Goal: Task Accomplishment & Management: Complete application form

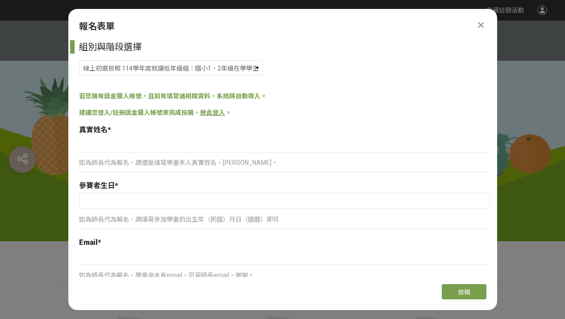
select select "185293:185537"
type input "ㄉ"
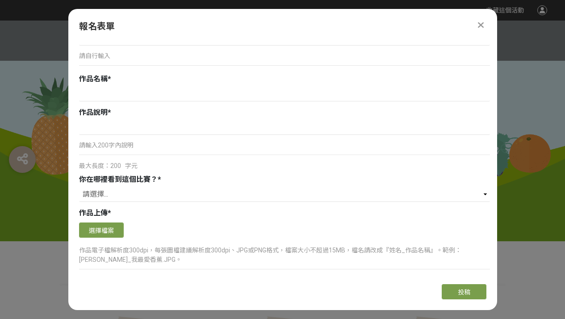
scroll to position [565, 0]
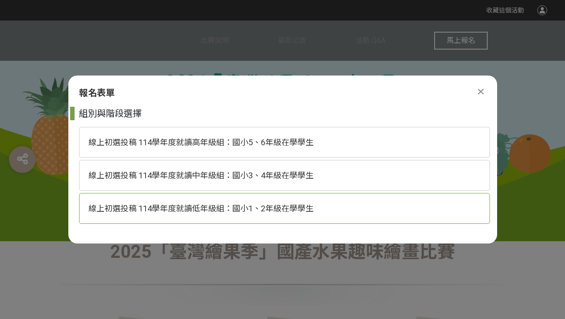
click at [240, 212] on span "線上初選投稿 114學年度就讀低年級組：國小1、2年級在學學生" at bounding box center [200, 208] width 225 height 9
select select "185293:185537"
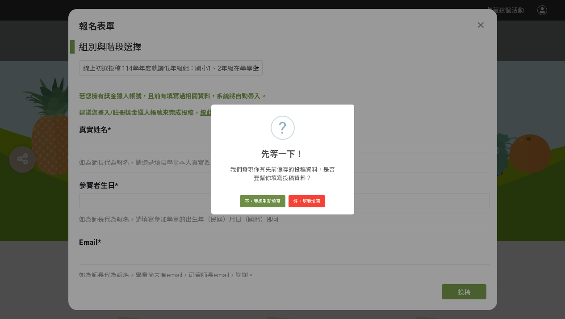
click at [279, 202] on button "不，我想重新填寫" at bounding box center [263, 201] width 46 height 13
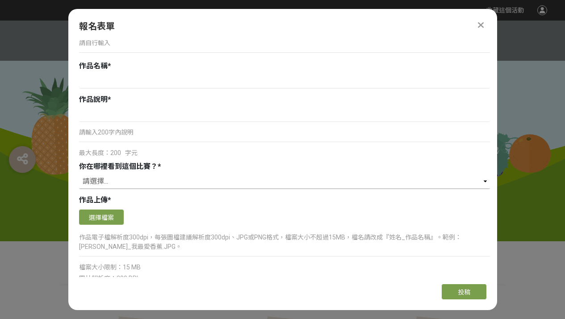
scroll to position [569, 0]
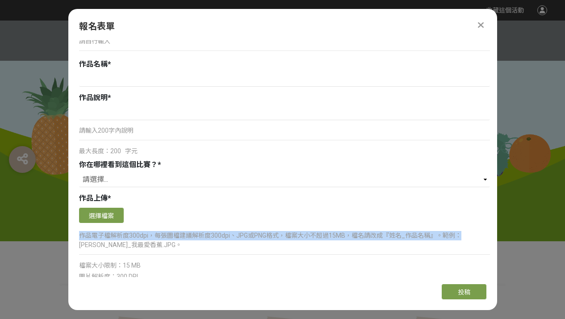
drag, startPoint x: 460, startPoint y: 234, endPoint x: 133, endPoint y: 251, distance: 327.4
click at [133, 251] on div "作品電子檔解析度300dpi，每張圖檔建議解析度300dpi、JPG或PNG格式，檔案大小不超過15MB，檔名請改成『姓名_作品名稱』。範例：[PERSON_…" at bounding box center [284, 244] width 411 height 30
copy p "作品電子檔解析度300dpi，每張圖檔建議解析度300dpi、JPG或PNG格式，檔案大小不超過15MB，檔名請改成『姓名_作品名稱』。範例："
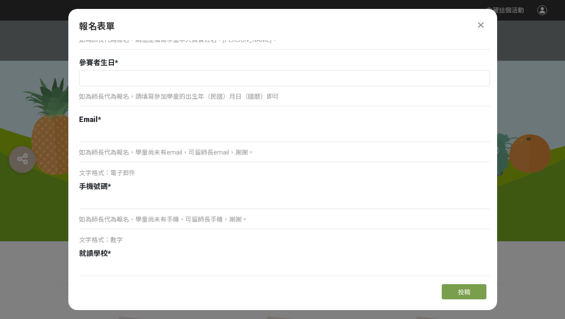
scroll to position [0, 0]
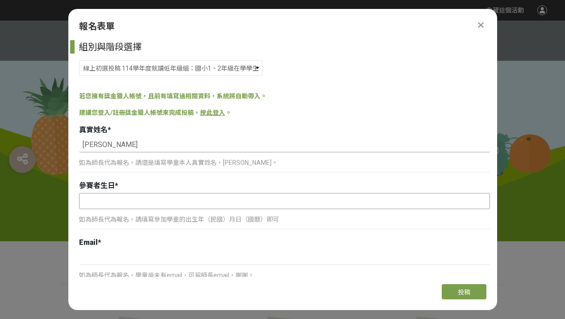
type input "白若澄"
click at [108, 197] on input "text" at bounding box center [285, 200] width 410 height 15
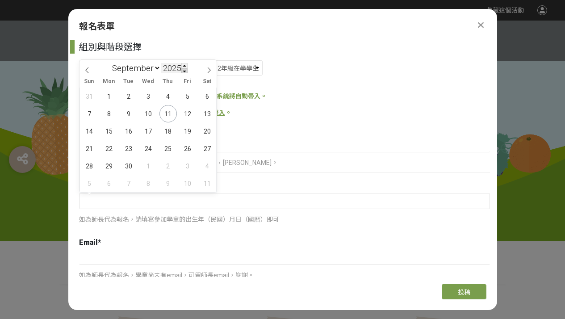
click at [184, 68] on span at bounding box center [184, 70] width 6 height 5
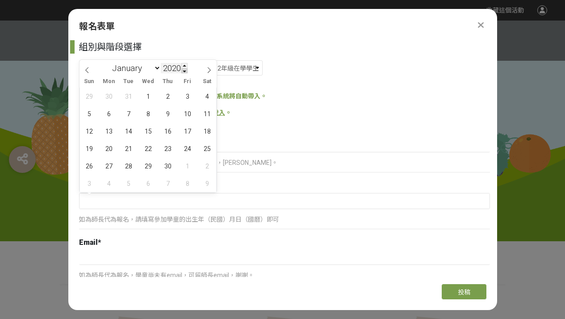
click at [184, 68] on span at bounding box center [184, 70] width 6 height 5
click at [188, 64] on span at bounding box center [184, 65] width 6 height 5
type input "2019"
select select "6"
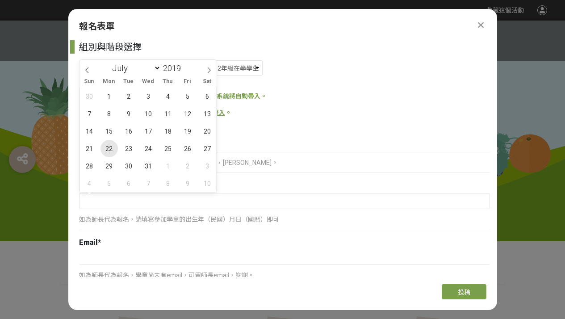
click at [112, 146] on span "22" at bounding box center [108, 148] width 17 height 17
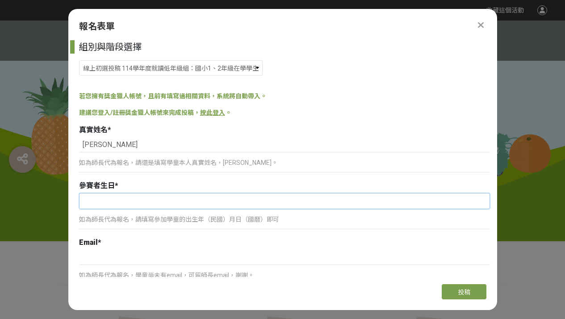
type input "2019-07-22"
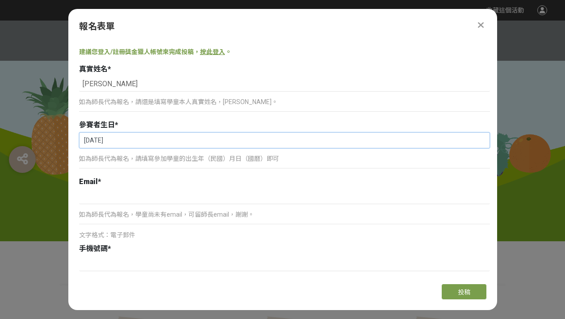
scroll to position [63, 0]
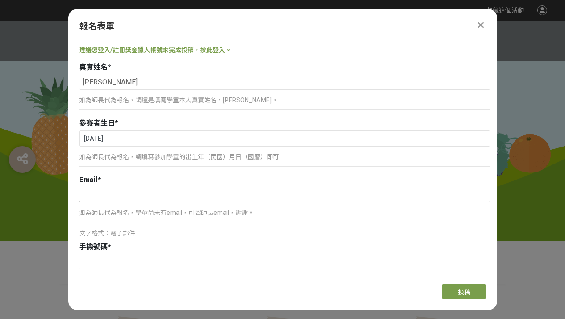
type input "ㄏ"
type input "ㄋ"
type input "w"
click at [157, 276] on p "如為師長代為報名，學童尚未有手機，可留師長手機，謝謝。" at bounding box center [284, 279] width 411 height 9
click at [155, 269] on div "如為師長代為報名，學童尚未有手機，可留師長手機，謝謝。 文字格式：數字" at bounding box center [284, 279] width 411 height 51
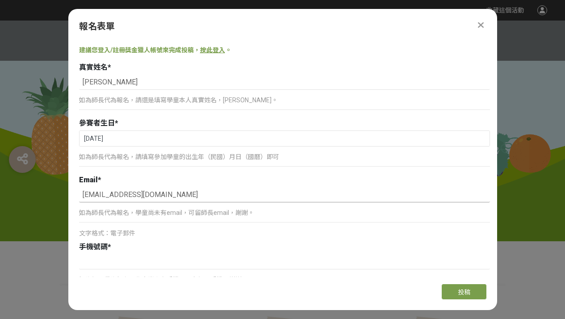
click at [170, 195] on input "ruby0128@icloud.com" at bounding box center [284, 194] width 411 height 15
type input "r"
type input "ㄏ"
type input "c"
type input "Candiceoo0329@gmail.com"
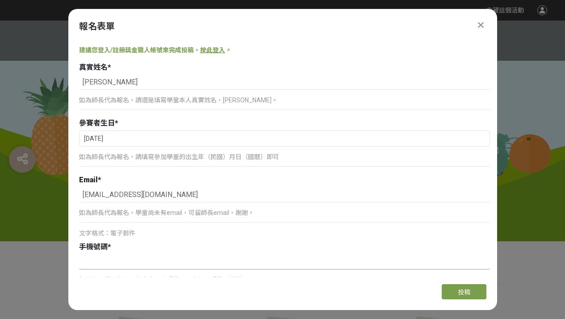
click at [141, 258] on input at bounding box center [284, 261] width 411 height 15
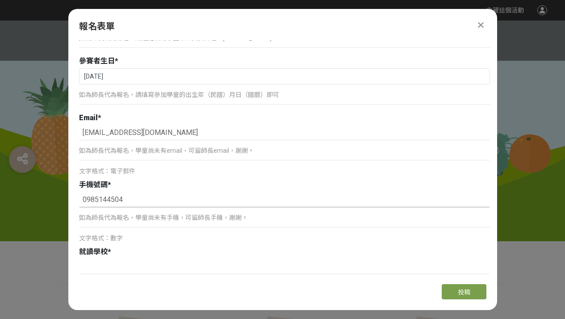
scroll to position [320, 0]
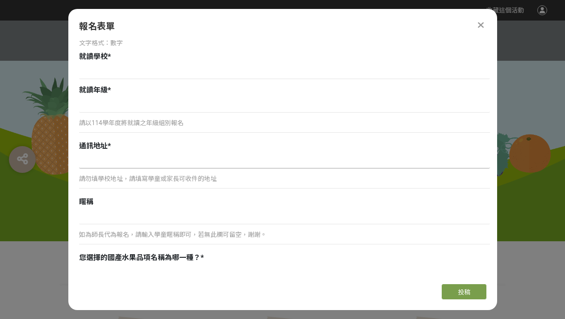
type input "0985144504"
type input "v"
type input "新竹縣竹北市成功八路176號3樓"
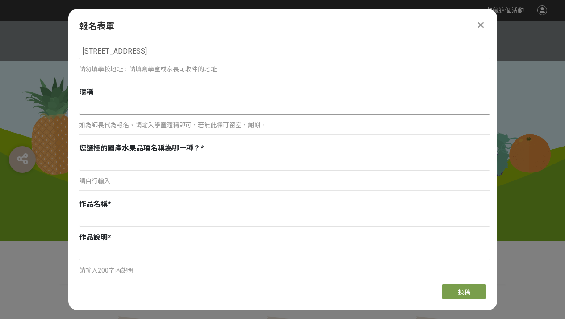
scroll to position [431, 0]
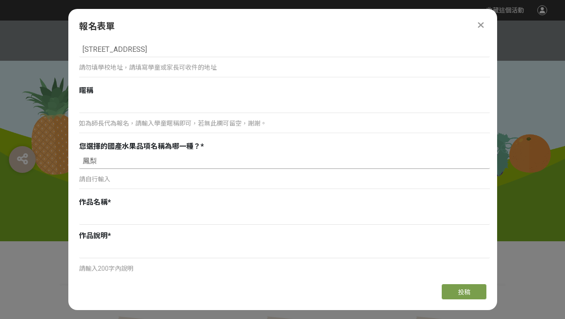
type input "鳳梨"
click at [153, 172] on div "鳳梨 請自行輸入" at bounding box center [284, 174] width 411 height 40
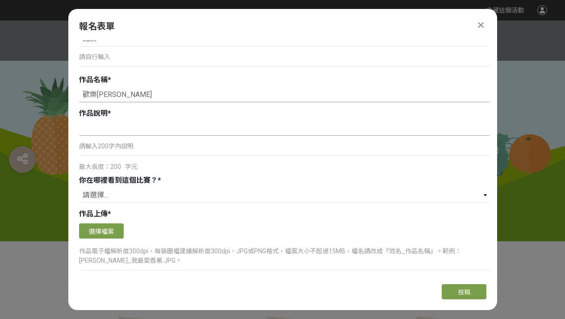
type input "歡樂鳳梨田"
click at [118, 130] on input at bounding box center [284, 128] width 411 height 15
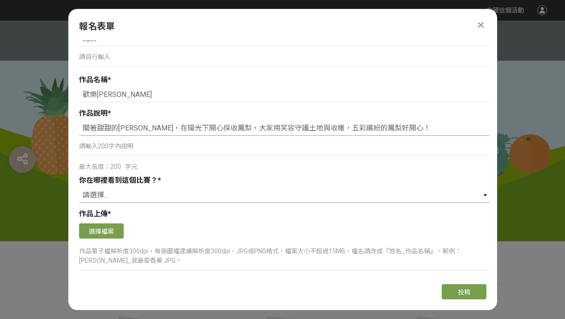
type input "聞著甜甜的鳳梨香，在陽光下開心採收鳳梨，大家用笑容守護土地與收穫，五彩繽紛的鳳梨好開心！"
select select "獎金獵人網站"
click at [168, 213] on div "作品上傳 *" at bounding box center [284, 214] width 411 height 11
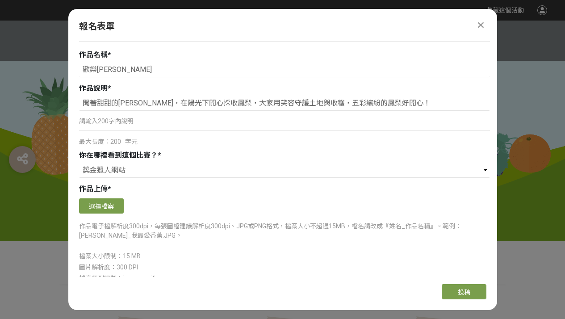
scroll to position [580, 0]
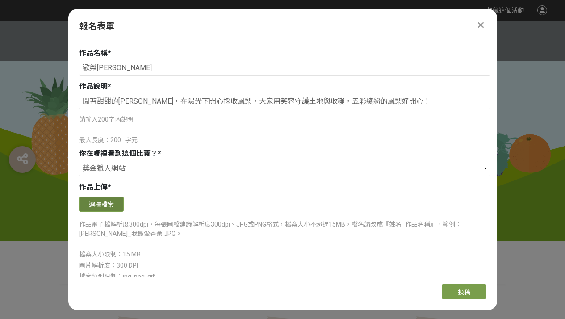
click at [96, 200] on button "選擇檔案" at bounding box center [101, 204] width 45 height 15
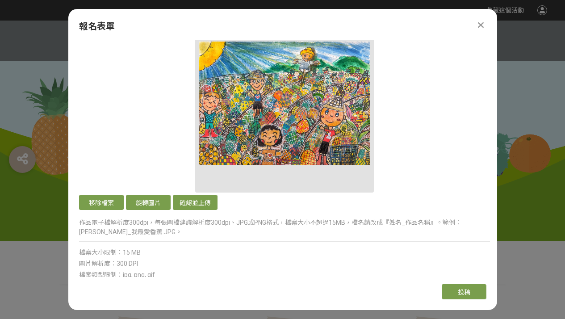
scroll to position [728, 0]
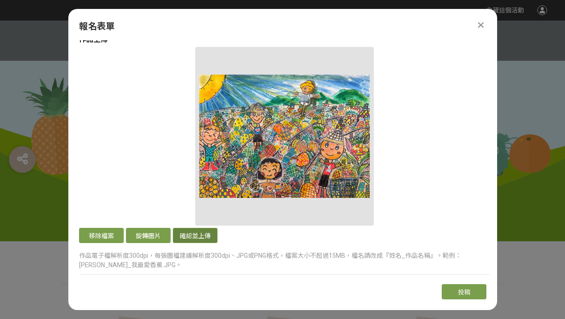
click at [201, 234] on button "確認並上傳" at bounding box center [195, 235] width 45 height 15
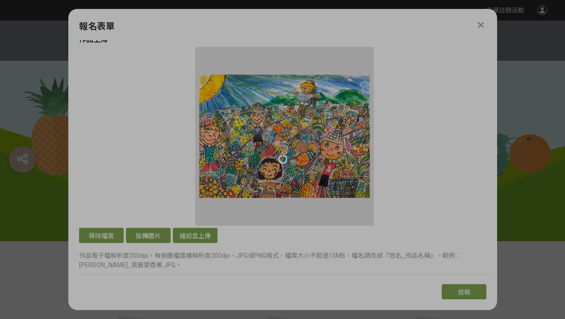
click at [201, 235] on div at bounding box center [282, 159] width 565 height 319
click at [200, 234] on div at bounding box center [282, 159] width 565 height 319
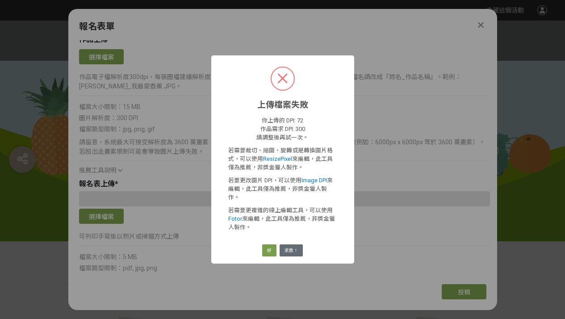
click at [293, 252] on button "求救！" at bounding box center [291, 250] width 23 height 13
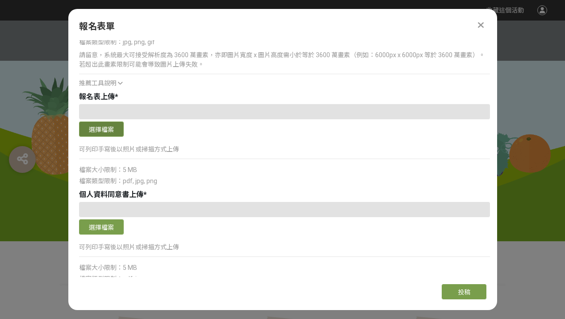
scroll to position [652, 0]
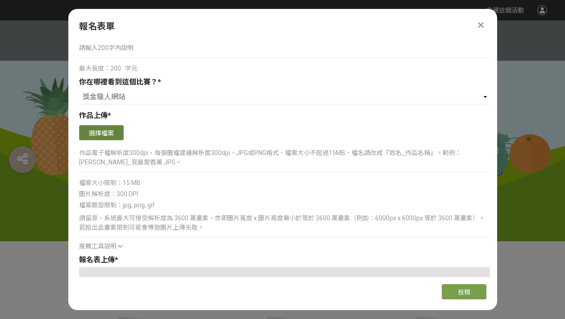
click at [113, 126] on button "選擇檔案" at bounding box center [101, 132] width 45 height 15
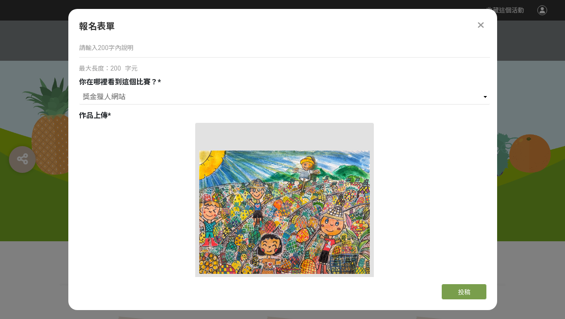
click at [176, 304] on button "確認並上傳" at bounding box center [195, 311] width 45 height 15
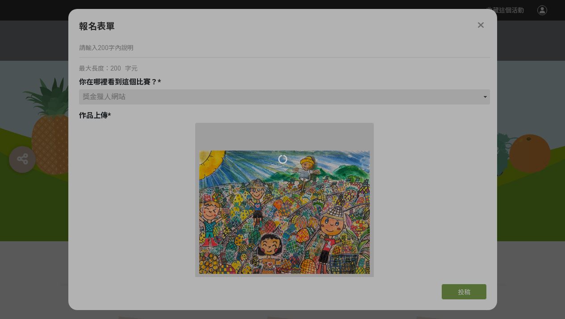
click at [181, 267] on div at bounding box center [282, 159] width 565 height 319
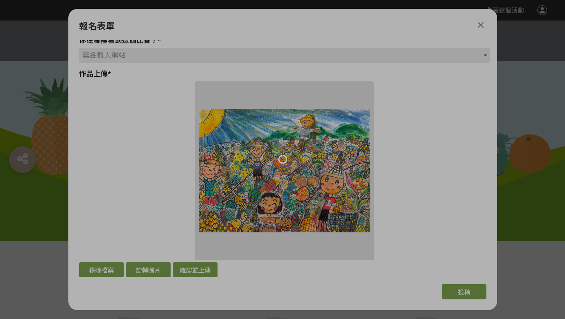
click at [191, 271] on div at bounding box center [282, 159] width 565 height 319
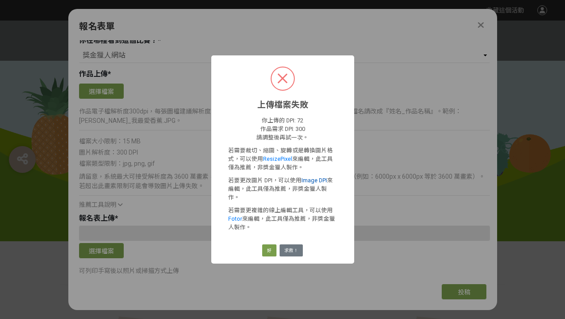
click at [311, 180] on link "Image DPI" at bounding box center [313, 180] width 25 height 7
click at [266, 248] on button "好" at bounding box center [269, 250] width 14 height 13
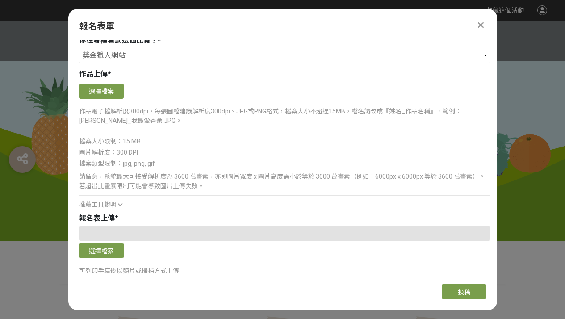
scroll to position [691, 0]
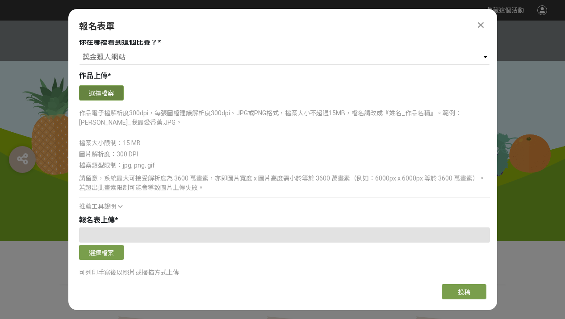
click at [94, 94] on button "選擇檔案" at bounding box center [101, 92] width 45 height 15
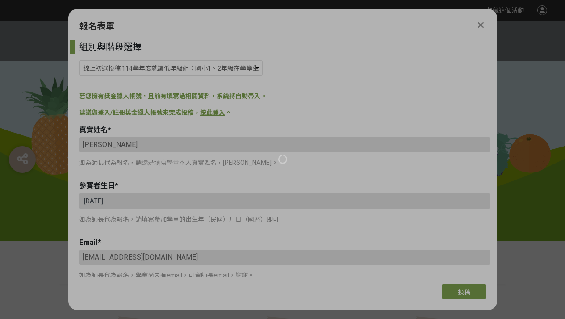
select select "185293:185537"
select select "獎金獵人網站"
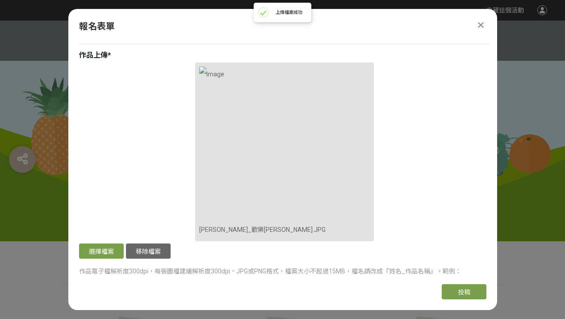
scroll to position [1137, 0]
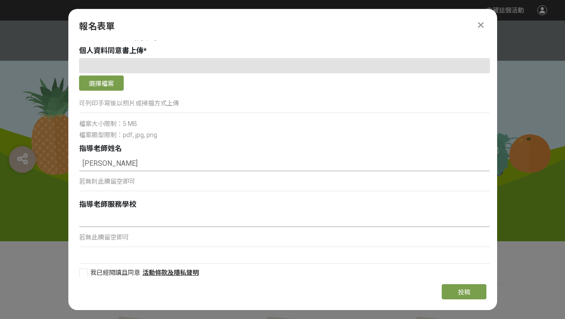
type input "[PERSON_NAME]"
click at [119, 218] on input at bounding box center [284, 219] width 411 height 15
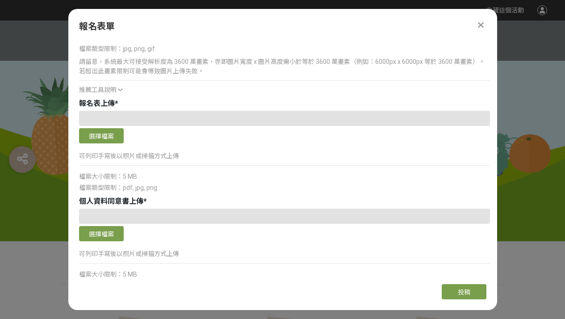
scroll to position [1145, 0]
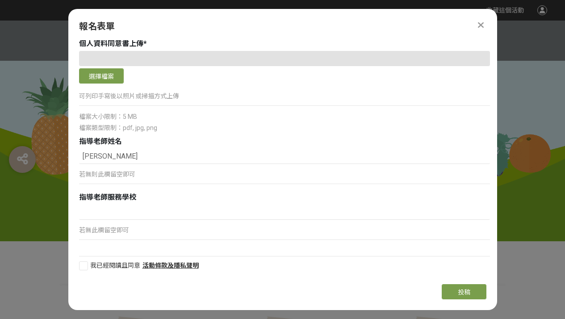
click at [86, 265] on div at bounding box center [83, 265] width 9 height 9
checkbox input "true"
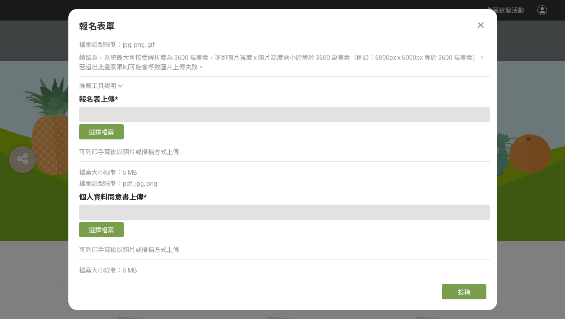
scroll to position [1008, 0]
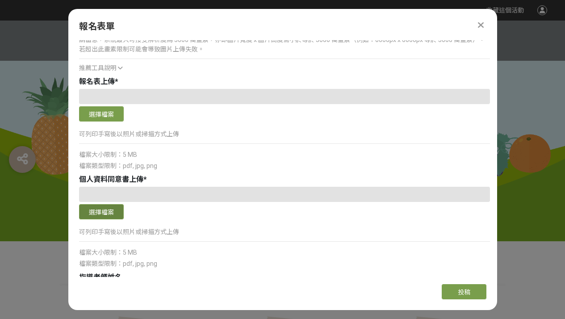
click at [105, 210] on button "選擇檔案" at bounding box center [101, 211] width 45 height 15
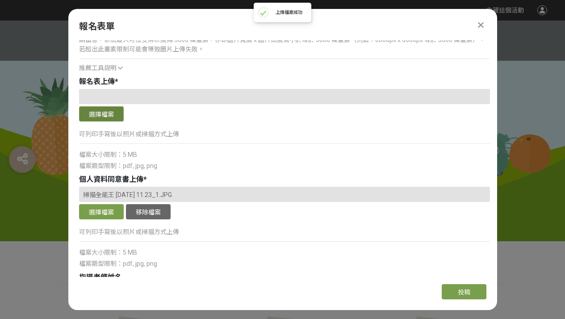
click at [100, 114] on button "選擇檔案" at bounding box center [101, 113] width 45 height 15
click at [110, 115] on button "選擇檔案" at bounding box center [101, 113] width 45 height 15
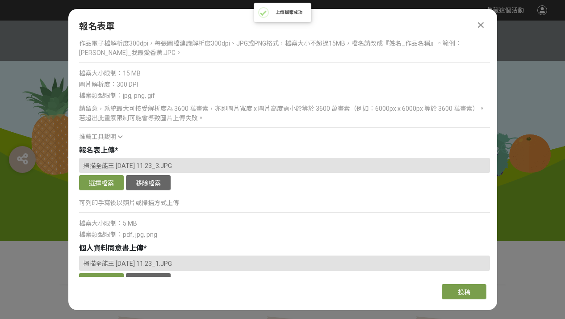
scroll to position [941, 0]
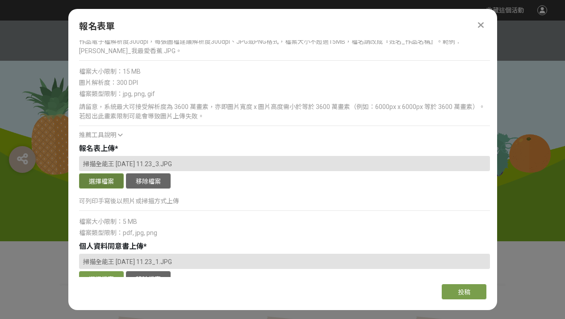
click at [105, 178] on button "選擇檔案" at bounding box center [101, 180] width 45 height 15
click at [152, 178] on button "移除檔案" at bounding box center [148, 180] width 45 height 15
click at [108, 178] on button "選擇檔案" at bounding box center [101, 180] width 45 height 15
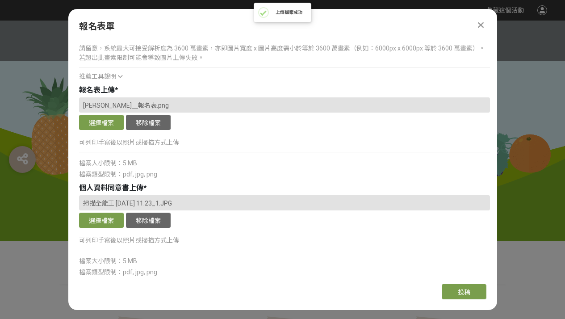
scroll to position [1011, 0]
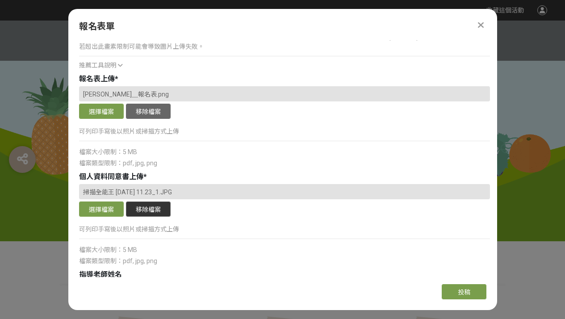
click at [145, 207] on button "移除檔案" at bounding box center [148, 208] width 45 height 15
click at [109, 206] on button "選擇檔案" at bounding box center [101, 208] width 45 height 15
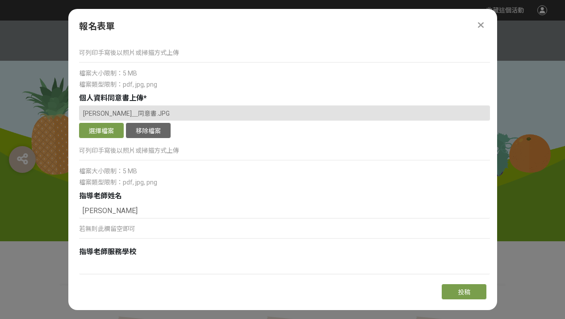
scroll to position [1115, 0]
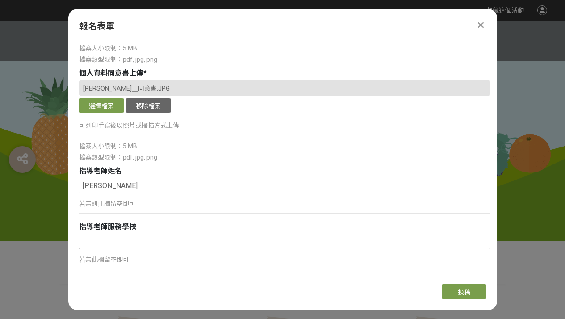
click at [137, 248] on input at bounding box center [284, 241] width 411 height 15
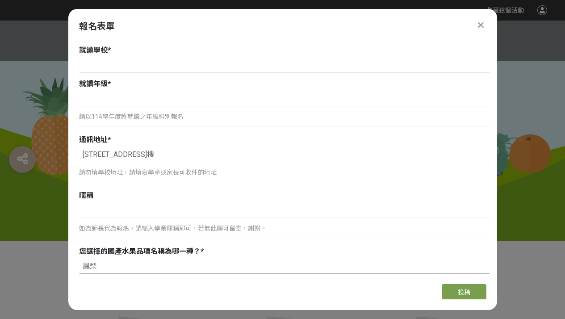
scroll to position [210, 0]
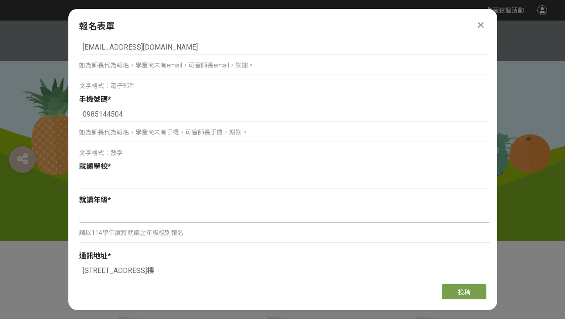
click at [126, 217] on input at bounding box center [284, 214] width 411 height 15
type input "u"
type input "一年級"
type input "ㄓ"
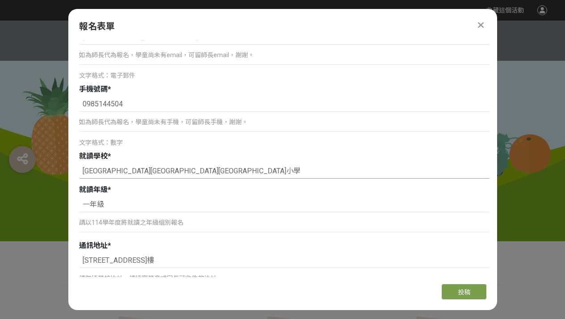
scroll to position [222, 0]
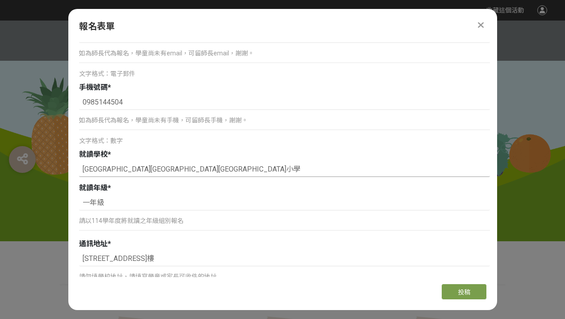
type input "新竹縣竹北市興隆國民小學"
click at [173, 220] on p "請以114學年度將就讀之年級組別報名" at bounding box center [284, 220] width 411 height 9
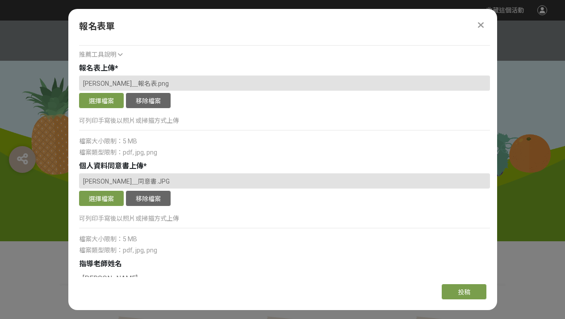
scroll to position [1145, 0]
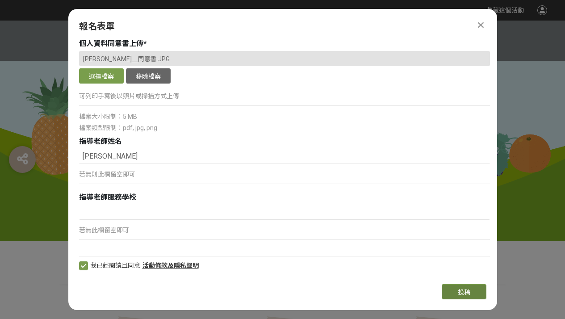
click at [454, 289] on button "投稿" at bounding box center [464, 291] width 45 height 15
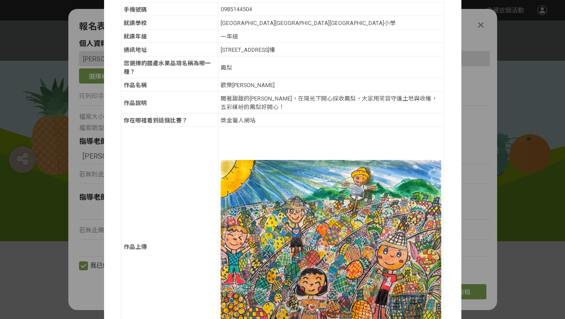
scroll to position [148, 0]
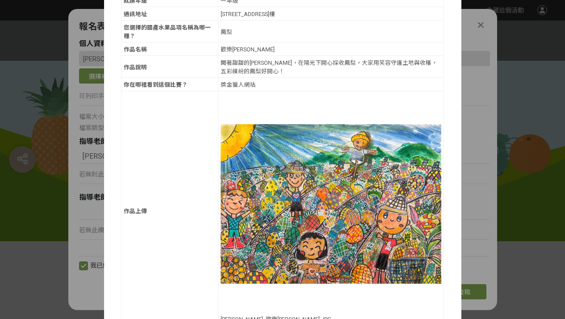
click at [395, 212] on img at bounding box center [331, 203] width 221 height 221
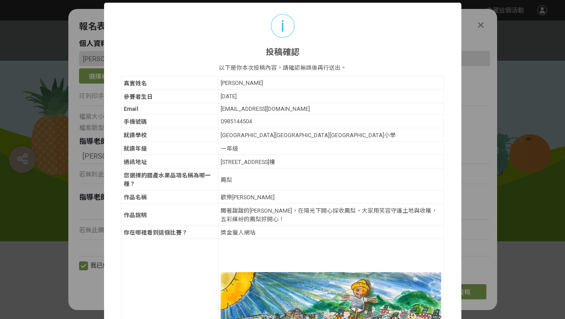
scroll to position [175, 0]
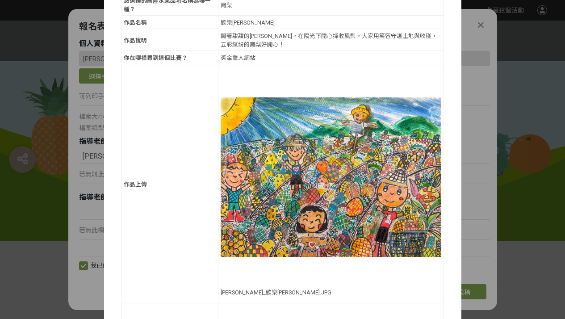
click at [228, 72] on img at bounding box center [331, 177] width 221 height 221
click at [260, 288] on p "白若澄_歡樂鳳梨田.JPG" at bounding box center [331, 292] width 221 height 8
click at [297, 288] on p "白若澄_歡樂鳳梨田.JPG" at bounding box center [331, 292] width 221 height 8
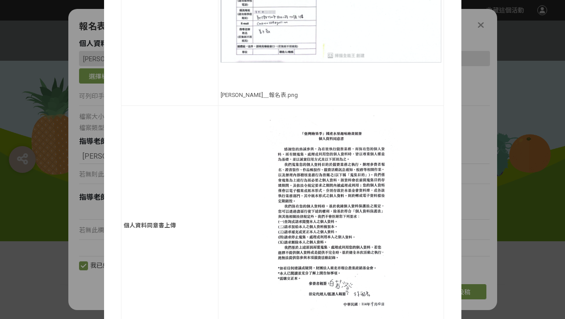
scroll to position [720, 0]
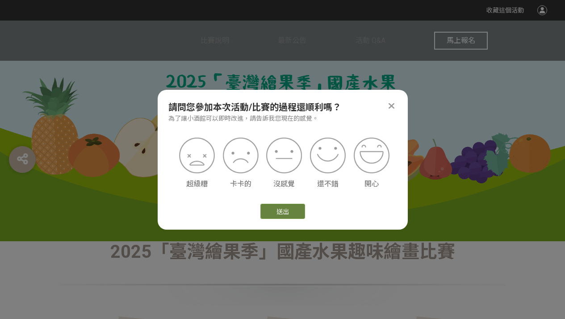
click at [279, 212] on button "送出" at bounding box center [282, 211] width 45 height 15
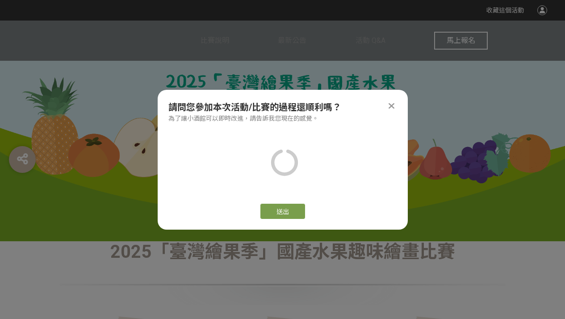
click at [388, 101] on div at bounding box center [391, 105] width 11 height 11
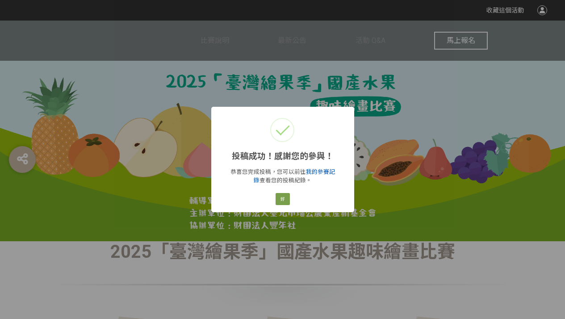
click at [317, 174] on link "我的參賽記錄" at bounding box center [294, 175] width 81 height 15
click at [314, 173] on link "我的參賽記錄" at bounding box center [294, 175] width 81 height 15
click at [285, 196] on button "好" at bounding box center [283, 199] width 14 height 13
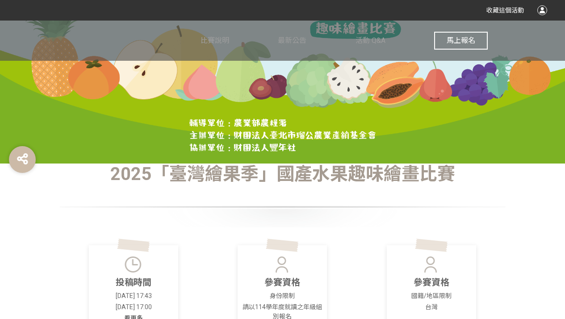
scroll to position [0, 0]
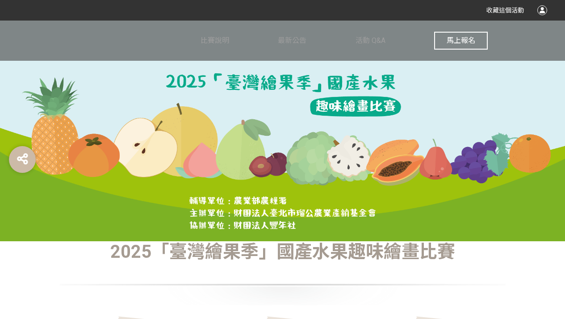
click at [456, 45] on button "馬上報名" at bounding box center [461, 41] width 54 height 18
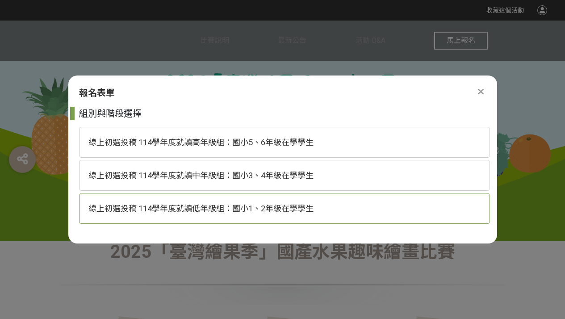
click at [246, 215] on div "線上初選投稿 114學年度就讀低年級組：國小1、2年級在學學生" at bounding box center [284, 208] width 411 height 31
select select "185293:185537"
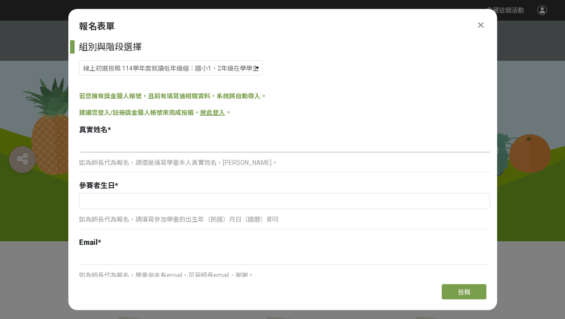
type input "1"
type input "白"
type input "白煦樂"
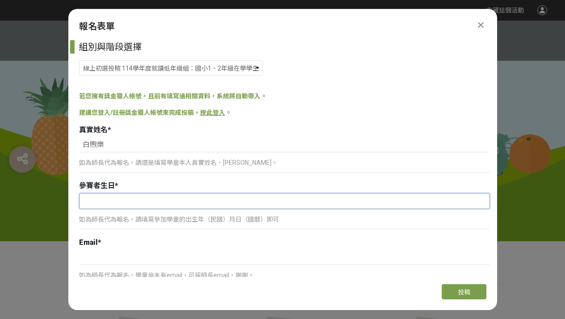
click at [220, 201] on input "text" at bounding box center [285, 200] width 410 height 15
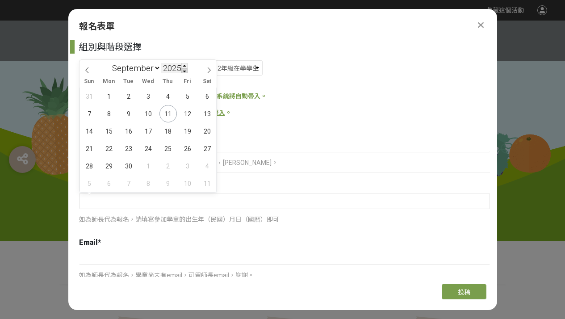
click at [184, 71] on span at bounding box center [184, 70] width 6 height 5
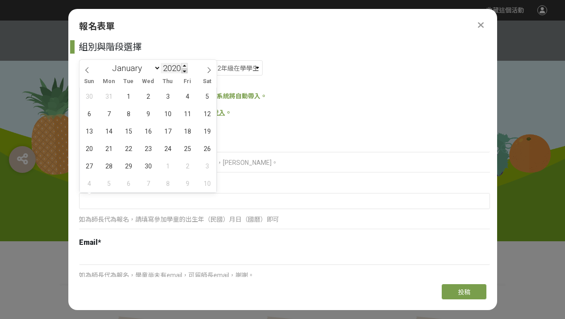
click at [184, 71] on span at bounding box center [184, 70] width 6 height 5
type input "2017"
click at [183, 128] on span "15" at bounding box center [187, 130] width 17 height 17
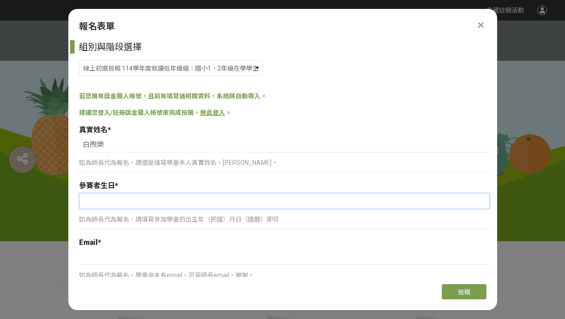
type input "[DATE]"
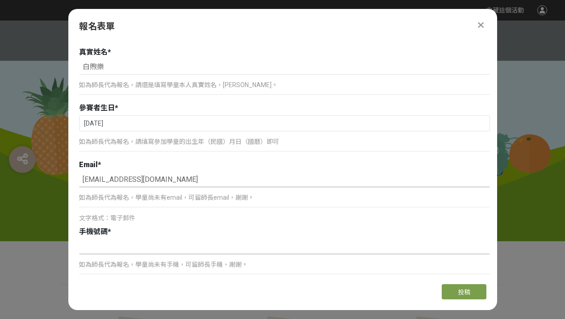
type input "[EMAIL_ADDRESS][DOMAIN_NAME]"
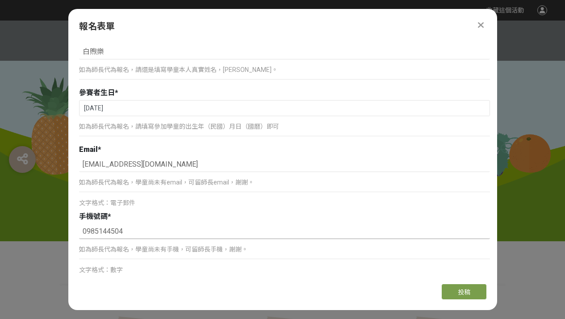
scroll to position [162, 0]
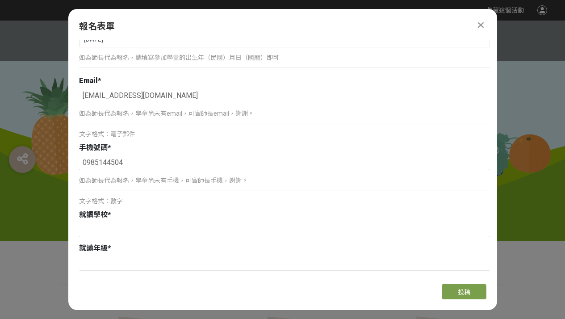
type input "0985144504"
type input "v"
type input "ㄒ"
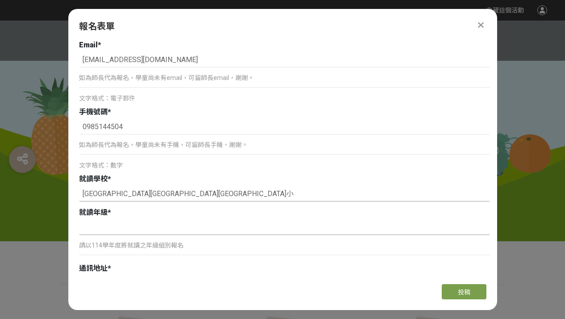
type input "[GEOGRAPHIC_DATA][GEOGRAPHIC_DATA][GEOGRAPHIC_DATA]小"
click at [102, 229] on input at bounding box center [284, 227] width 411 height 15
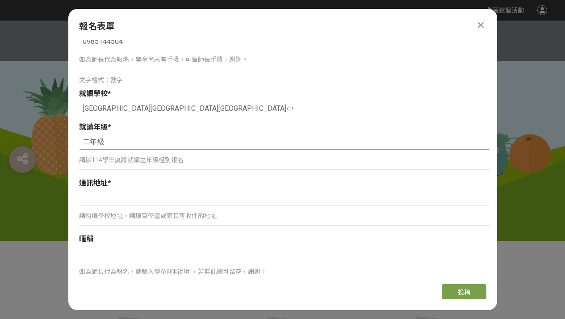
scroll to position [330, 0]
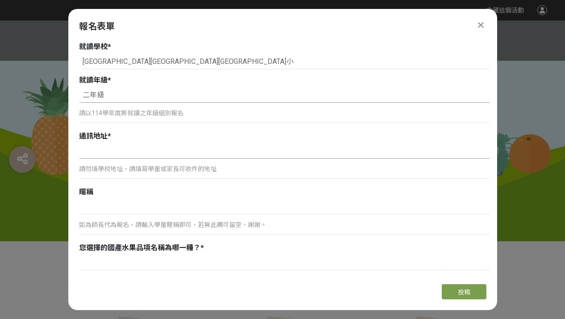
type input "二年級"
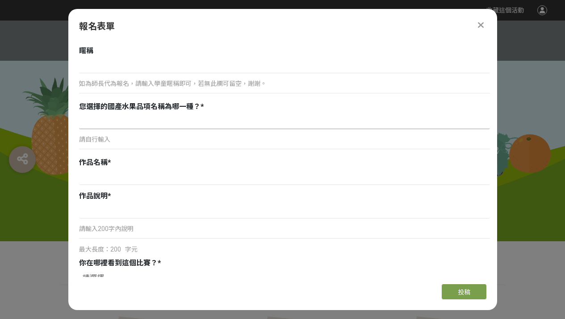
type input "[STREET_ADDRESS]"
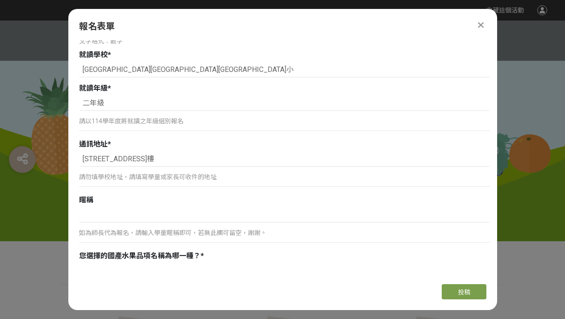
click at [120, 129] on div "請以114學年度將就讀之年級組別報名" at bounding box center [284, 125] width 411 height 21
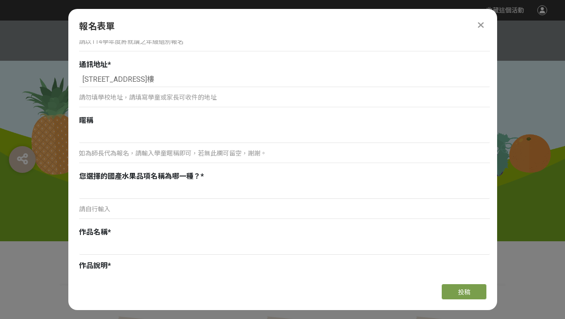
scroll to position [412, 0]
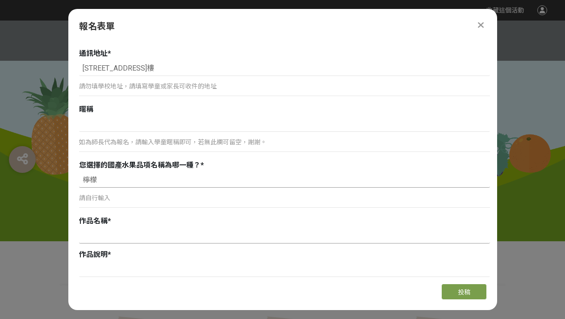
type input "檸檬"
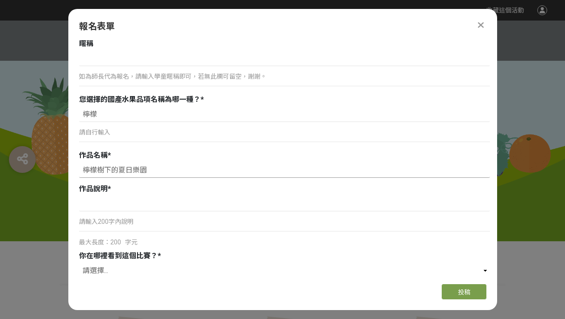
scroll to position [480, 0]
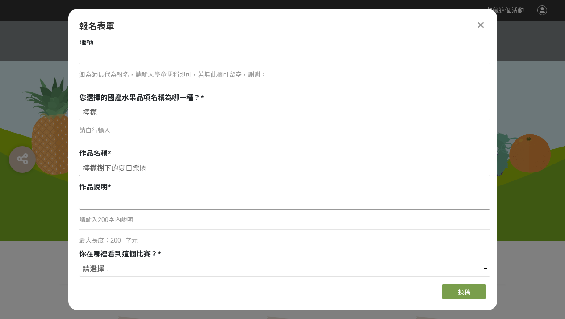
type input "檸檬樹下的夏日樂園"
click at [134, 204] on input at bounding box center [284, 201] width 411 height 15
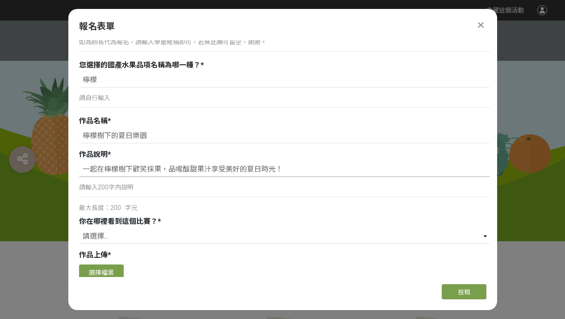
scroll to position [637, 0]
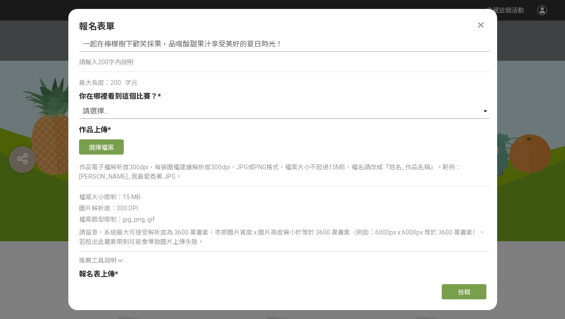
type input "一起在檸檬樹下歡笑採果，品嚐酸甜果汁享受美好的夏日時光！"
select select "獎金獵人網站"
click at [102, 144] on button "選擇檔案" at bounding box center [101, 146] width 45 height 15
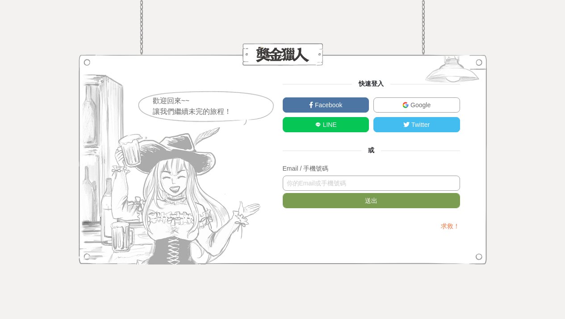
click at [344, 180] on input "text" at bounding box center [371, 183] width 177 height 15
type input "ㄦ"
type input "0928019382"
click at [371, 201] on button "送出" at bounding box center [371, 200] width 177 height 15
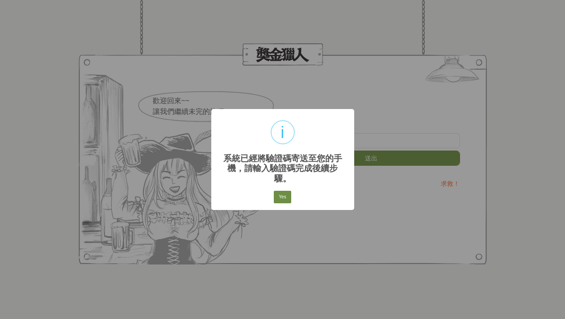
click at [283, 197] on button "Yes" at bounding box center [282, 197] width 17 height 13
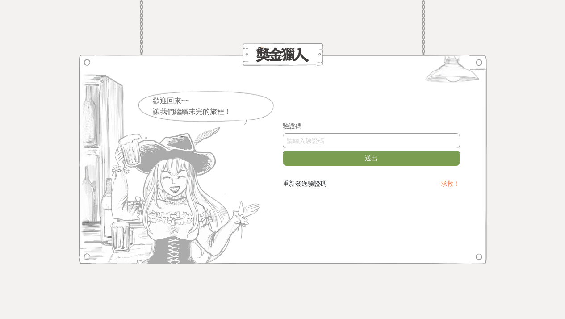
click at [331, 141] on input "text" at bounding box center [371, 140] width 177 height 15
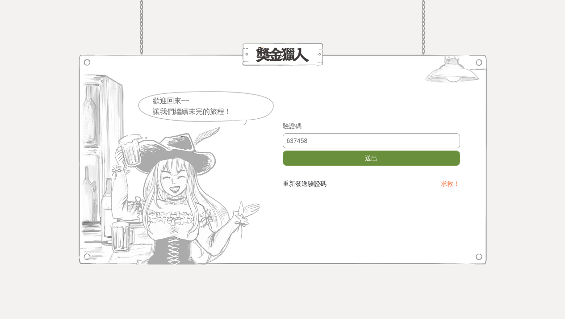
type input "637458"
click at [350, 158] on button "送出" at bounding box center [371, 158] width 177 height 15
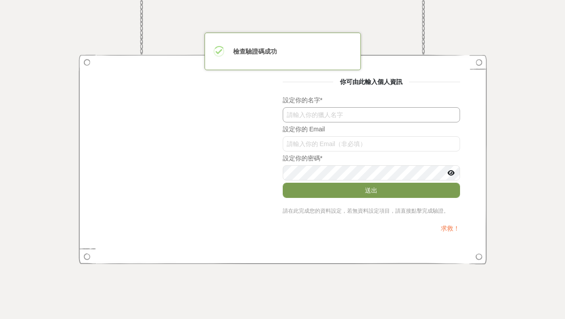
click at [334, 112] on input "text" at bounding box center [371, 114] width 177 height 15
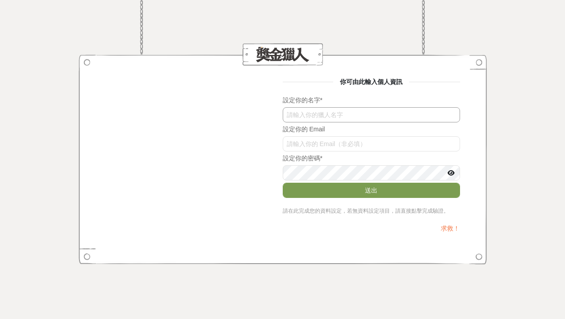
type input "r"
type input "ruby"
type input "ㄐ"
type input "ruby0128@icloud.com"
click at [371, 190] on button "送出" at bounding box center [371, 190] width 177 height 15
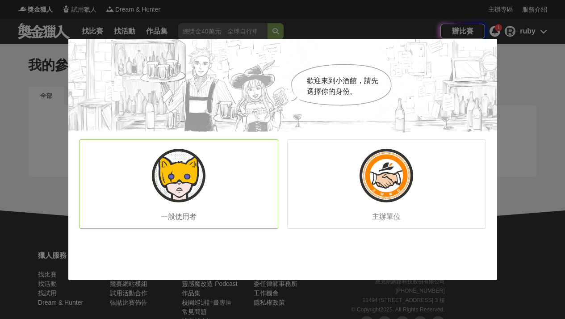
click at [162, 173] on img at bounding box center [179, 176] width 54 height 54
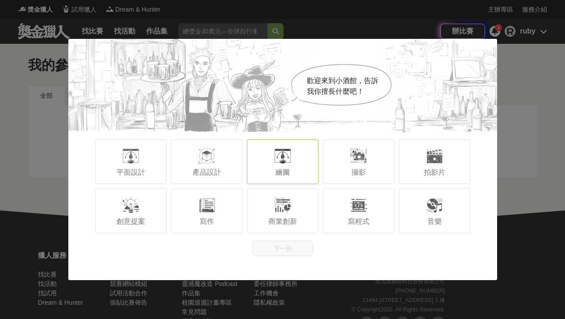
click at [289, 171] on span "繪圖" at bounding box center [283, 172] width 14 height 8
click at [298, 245] on button "下一步" at bounding box center [282, 248] width 61 height 15
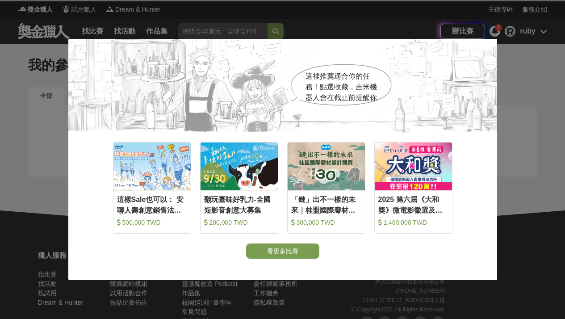
click at [521, 52] on div "這裡推薦適合你的任務！點選收藏，吉米機器人會在截止前提醒你 收藏 這樣Sale也可以： 安聯人壽創意銷售法募集 500,000 TWD 收藏 翻玩臺味好乳力-…" at bounding box center [282, 159] width 565 height 319
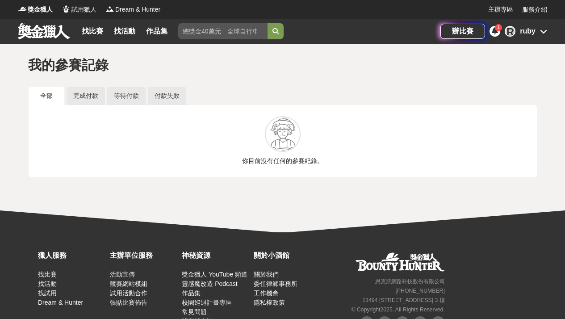
click at [54, 95] on link "全部" at bounding box center [47, 96] width 36 height 18
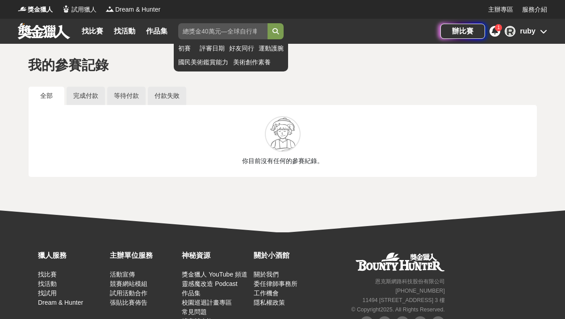
drag, startPoint x: 323, startPoint y: 27, endPoint x: 253, endPoint y: 33, distance: 70.4
click at [253, 33] on div "找比賽 找活動 作品集 初賽 評審日期 好友同行 運動護腕 國民美術鑑賞能力 美術創作素養" at bounding box center [229, 31] width 423 height 25
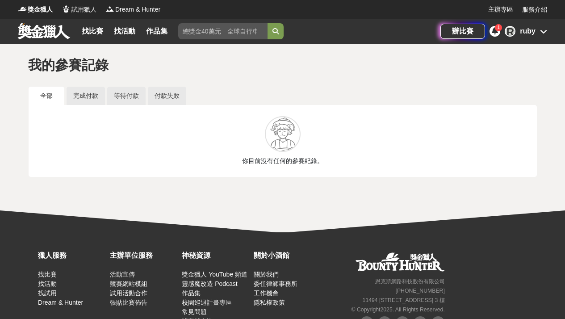
click at [497, 27] on div "1" at bounding box center [498, 27] width 7 height 7
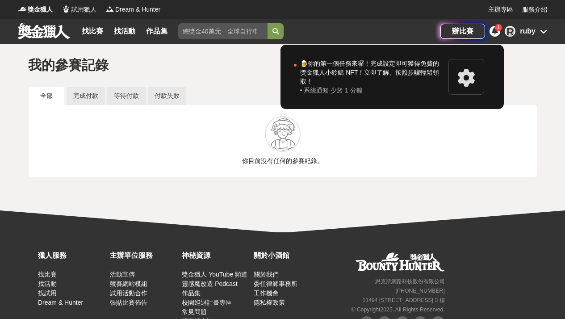
click at [497, 27] on div "1" at bounding box center [498, 27] width 7 height 7
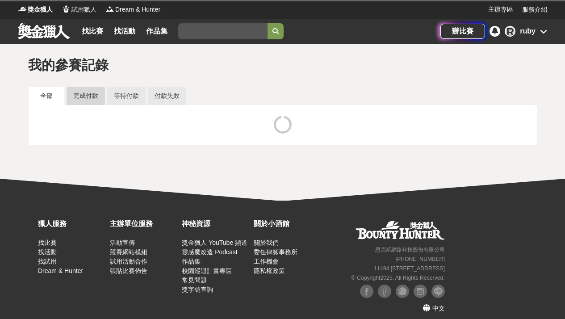
click at [87, 100] on link "完成付款" at bounding box center [86, 96] width 38 height 18
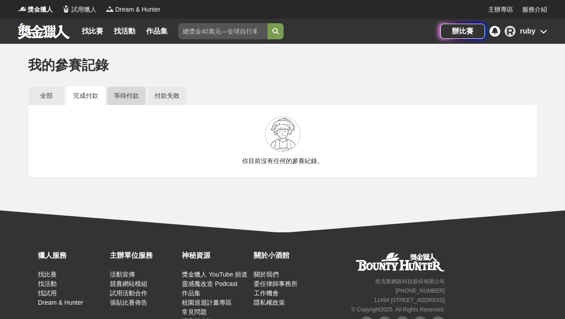
click at [129, 96] on link "等待付款" at bounding box center [126, 96] width 38 height 18
click at [171, 96] on link "付款失敗" at bounding box center [167, 96] width 38 height 18
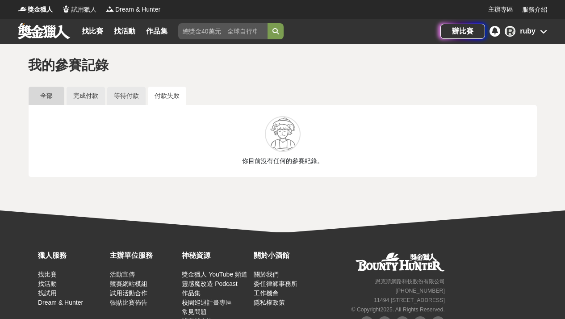
click at [54, 93] on link "全部" at bounding box center [47, 96] width 36 height 18
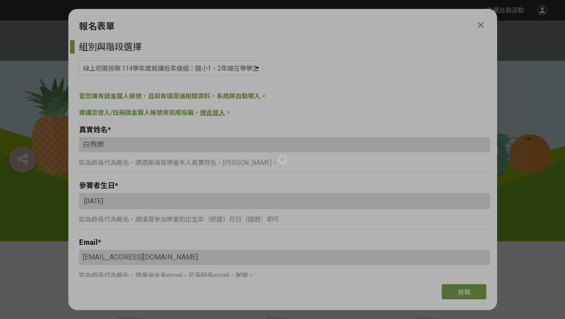
select select "185293:185537"
select select "獎金獵人網站"
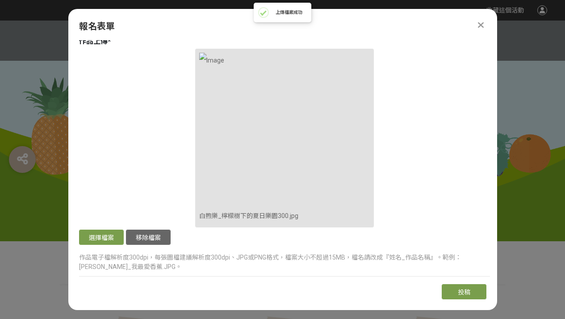
scroll to position [919, 0]
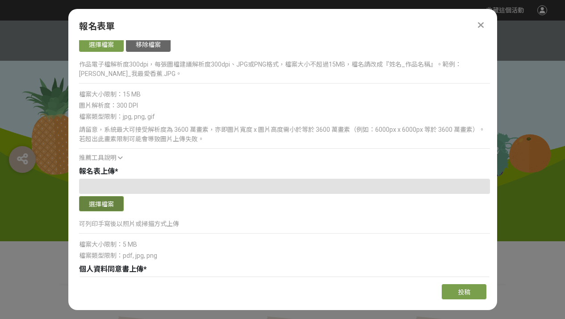
click at [99, 204] on button "選擇檔案" at bounding box center [101, 203] width 45 height 15
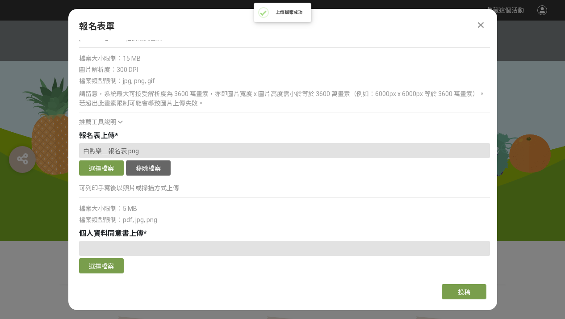
scroll to position [990, 0]
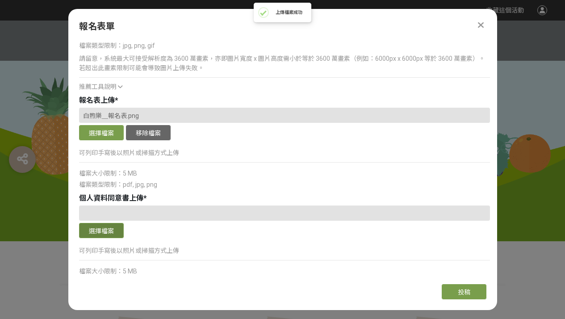
click at [102, 229] on button "選擇檔案" at bounding box center [101, 230] width 45 height 15
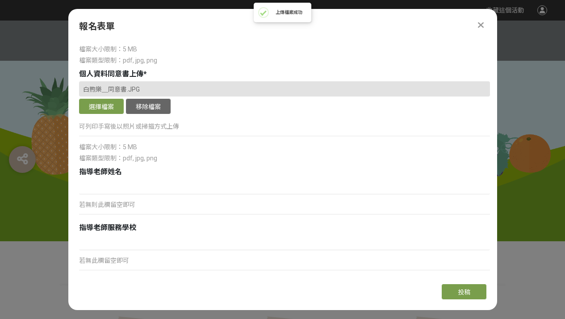
scroll to position [1139, 0]
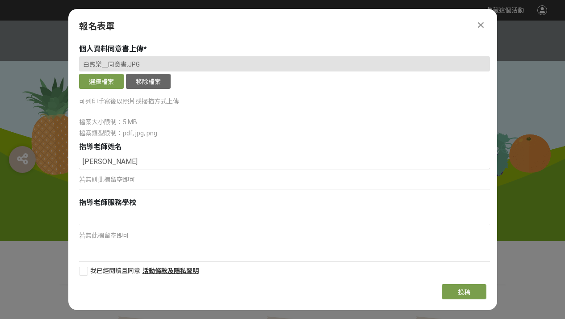
type input "[PERSON_NAME]"
click at [80, 273] on div at bounding box center [83, 271] width 9 height 9
checkbox input "true"
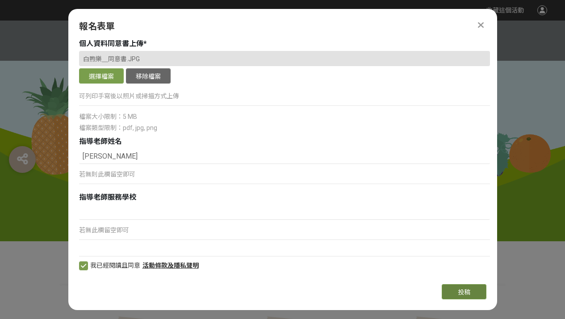
click at [458, 294] on span "投稿" at bounding box center [464, 292] width 13 height 7
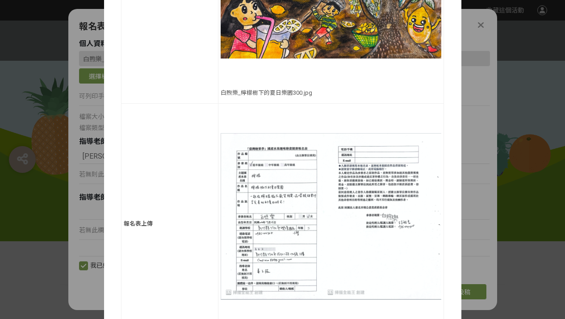
scroll to position [720, 0]
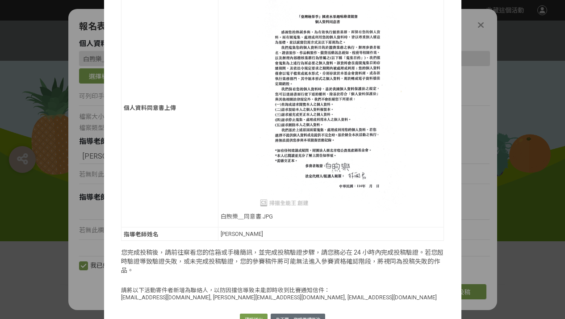
click at [293, 314] on button "先不要，我想繼續修改" at bounding box center [298, 320] width 54 height 13
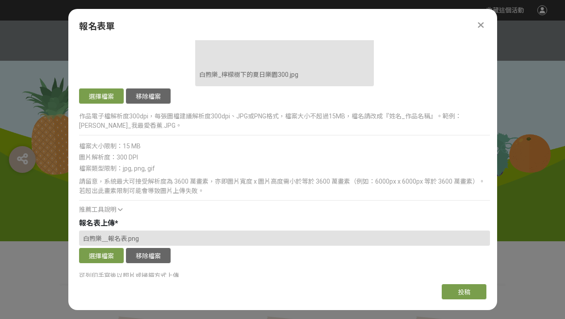
scroll to position [894, 0]
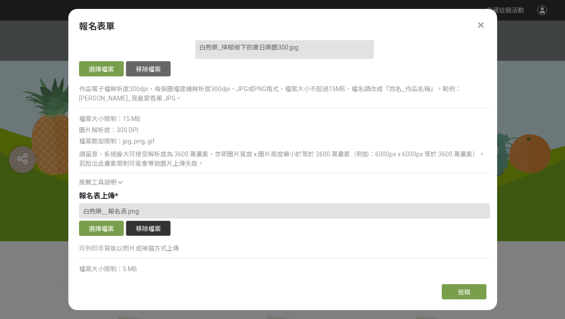
click at [155, 223] on button "移除檔案" at bounding box center [148, 228] width 45 height 15
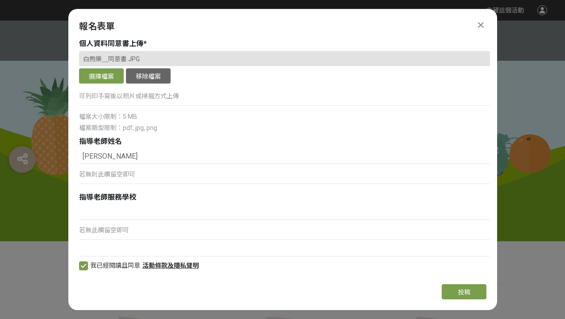
scroll to position [1114, 0]
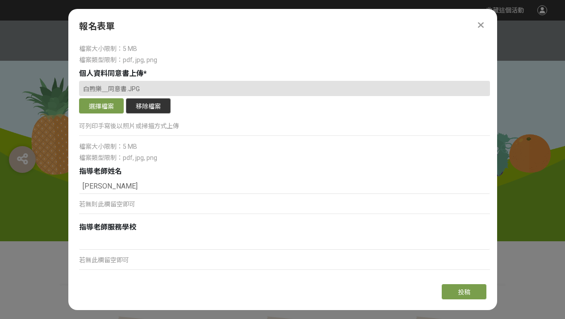
click at [151, 109] on button "移除檔案" at bounding box center [148, 105] width 45 height 15
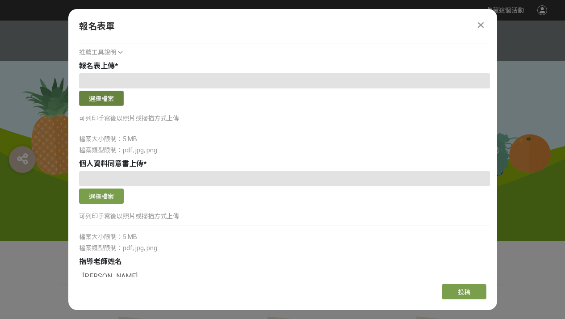
click at [112, 101] on button "選擇檔案" at bounding box center [101, 98] width 45 height 15
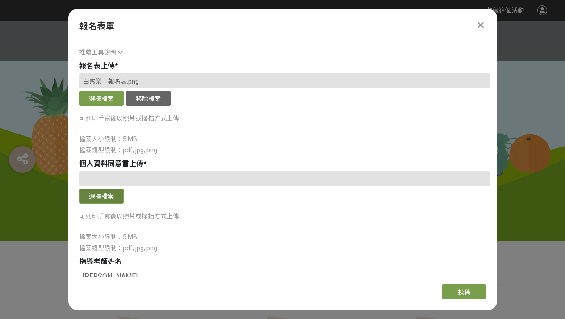
click at [106, 194] on button "選擇檔案" at bounding box center [101, 195] width 45 height 15
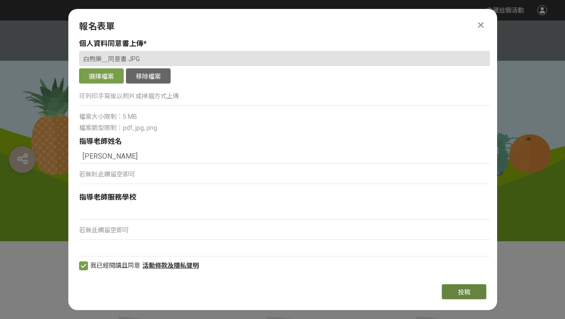
click at [464, 294] on span "投稿" at bounding box center [464, 292] width 13 height 7
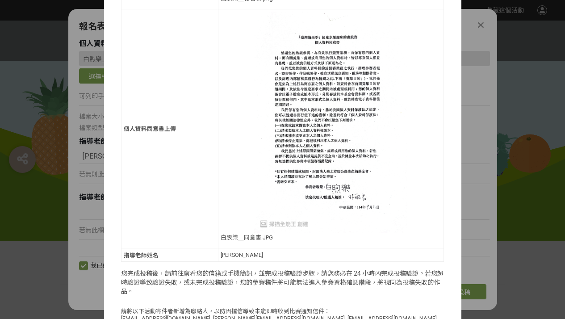
scroll to position [721, 0]
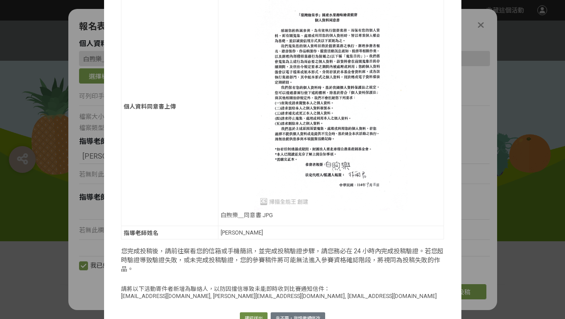
click at [247, 312] on button "確認送出" at bounding box center [254, 318] width 28 height 13
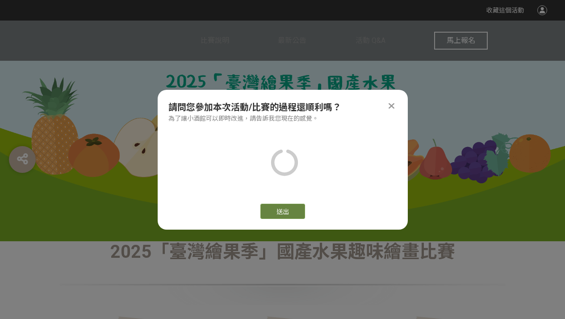
click at [275, 206] on button "送出" at bounding box center [282, 211] width 45 height 15
click at [390, 105] on icon at bounding box center [392, 105] width 6 height 9
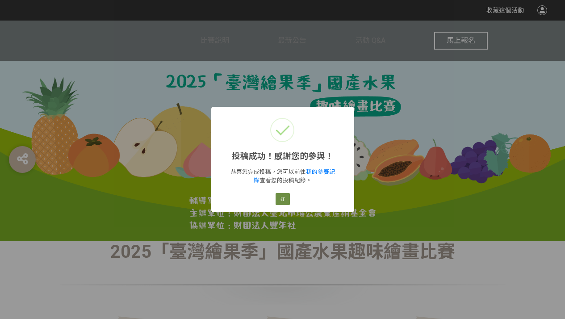
click at [286, 199] on button "好" at bounding box center [283, 199] width 14 height 13
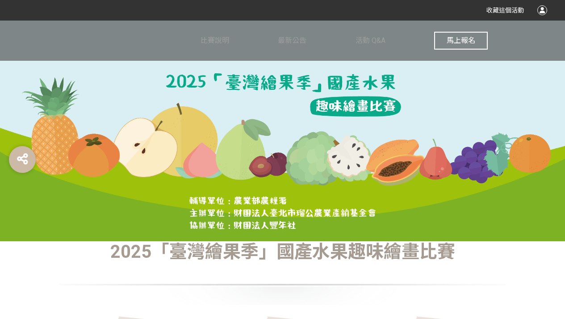
click at [449, 42] on span "馬上報名" at bounding box center [461, 40] width 29 height 8
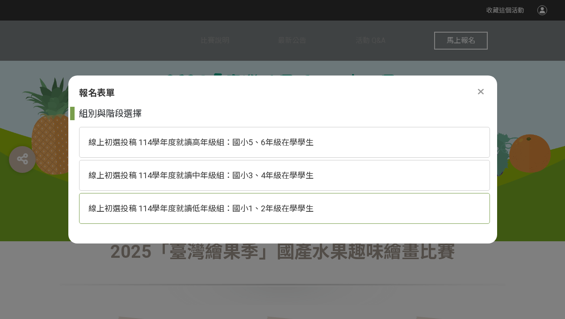
click at [369, 198] on div "線上初選投稿 114學年度就讀低年級組：國小1、2年級在學學生" at bounding box center [284, 208] width 411 height 31
select select "185293:185537"
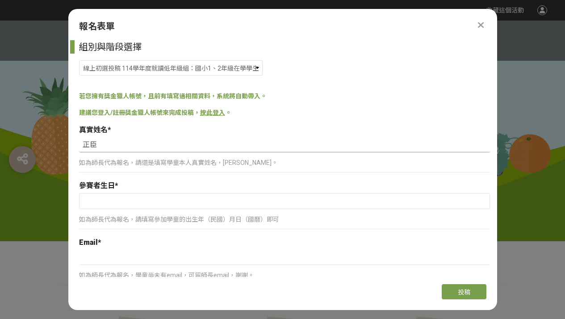
type input "正"
type input "[PERSON_NAME]"
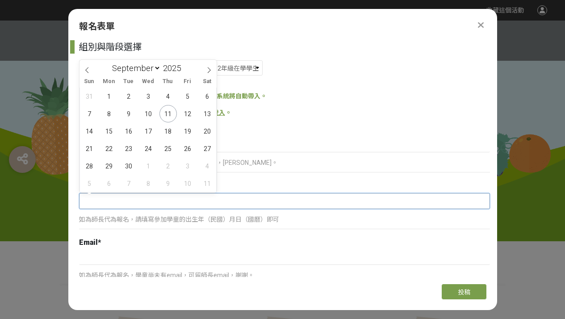
click at [111, 202] on input "text" at bounding box center [285, 200] width 410 height 15
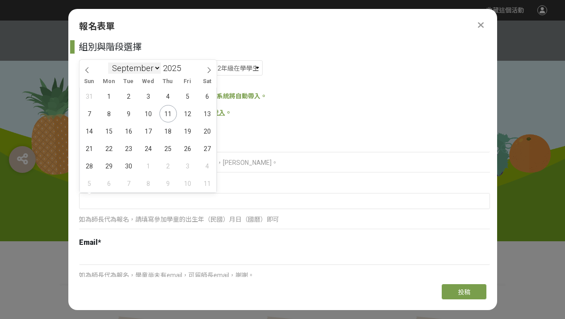
select select "2"
click at [186, 69] on span at bounding box center [184, 70] width 6 height 5
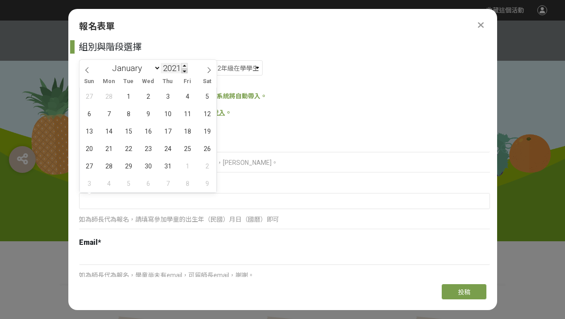
click at [186, 69] on span at bounding box center [184, 70] width 6 height 5
type input "2018"
click at [207, 151] on span "24" at bounding box center [207, 148] width 17 height 17
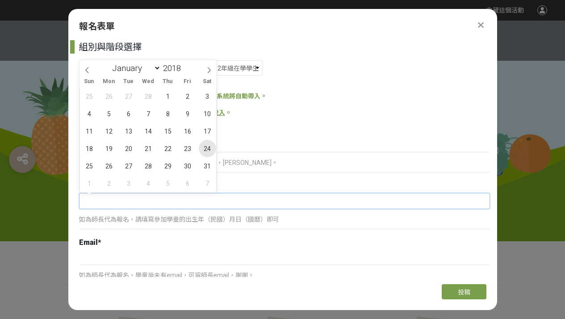
type input "[DATE]"
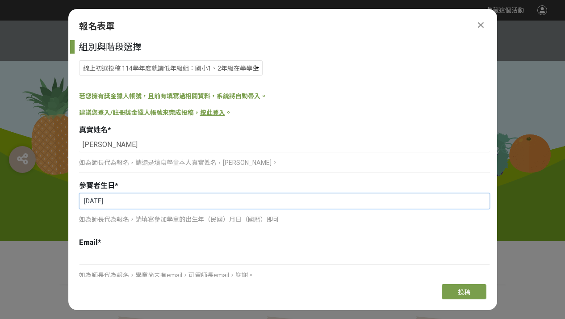
scroll to position [130, 0]
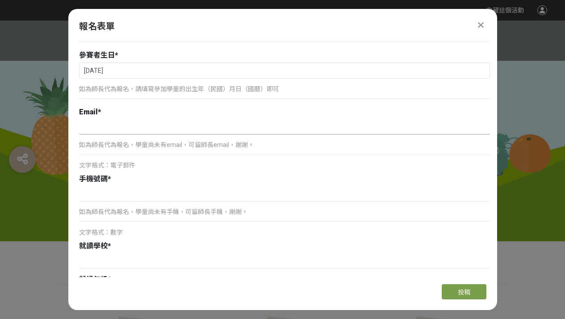
type input "ㄟ"
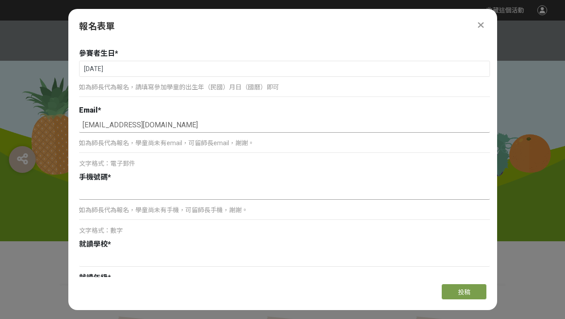
type input "oamayo491800@gmail.com"
click at [173, 187] on input at bounding box center [284, 191] width 411 height 15
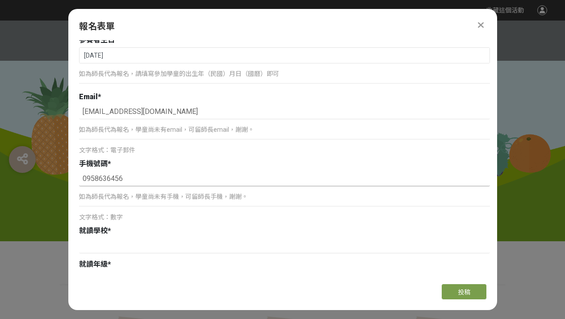
scroll to position [271, 0]
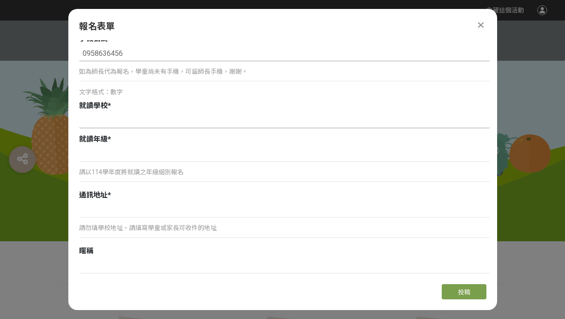
type input "0958636456"
type input "v"
type input "新竹縣東興國小"
click at [126, 153] on input at bounding box center [284, 153] width 411 height 15
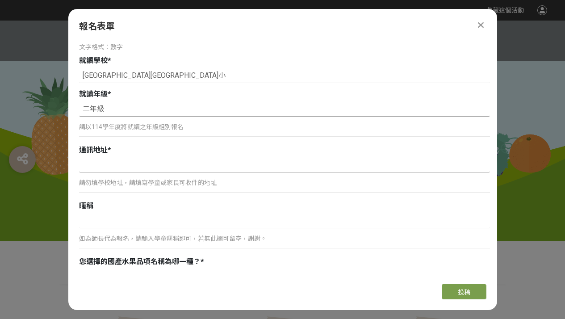
type input "二年級"
click at [192, 168] on input "新竹縣竹北市家政" at bounding box center [284, 164] width 411 height 15
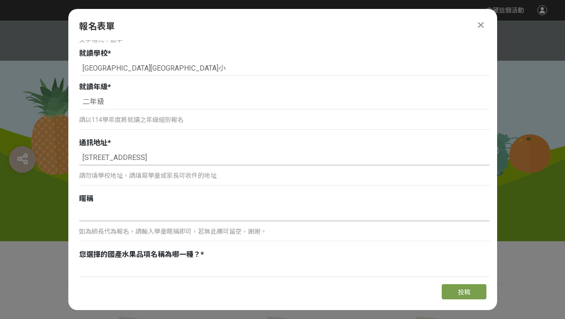
scroll to position [356, 0]
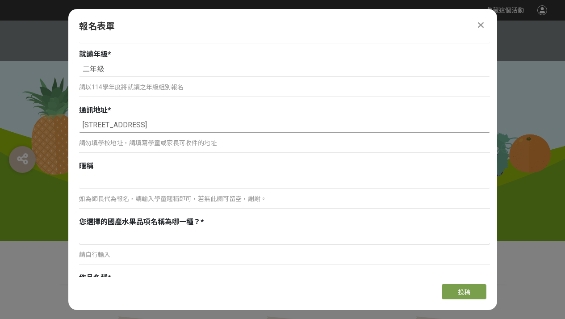
type input "[STREET_ADDRESS]"
type input "水"
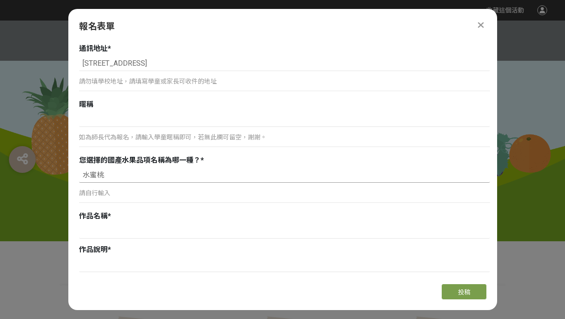
scroll to position [420, 0]
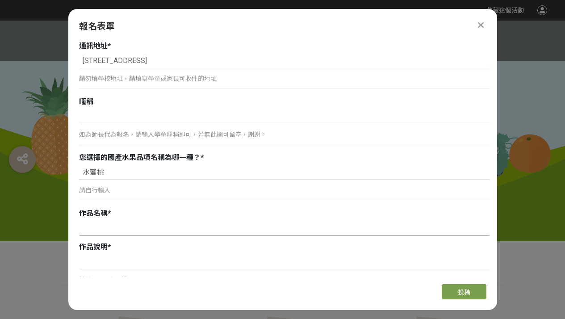
type input "水蜜桃"
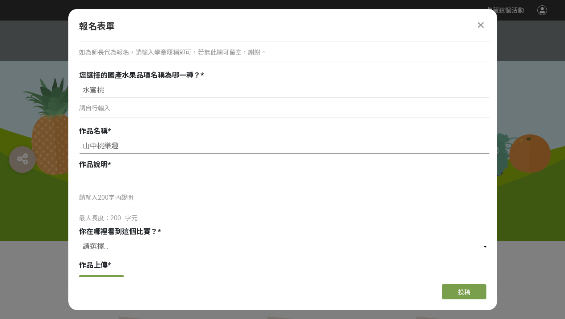
scroll to position [504, 0]
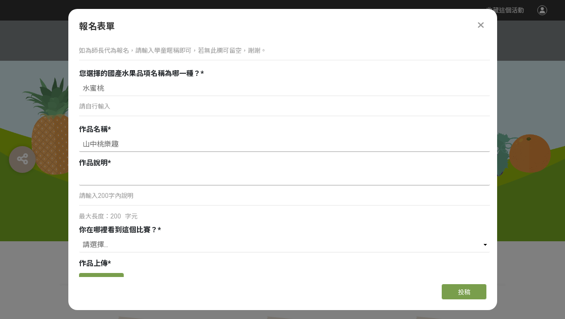
type input "山中桃樂趣"
click at [111, 178] on input at bounding box center [284, 177] width 411 height 15
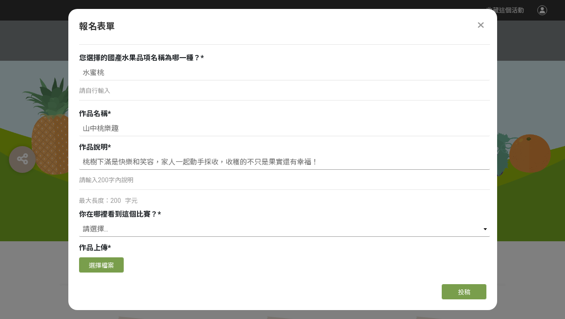
type input "桃樹下滿是快樂和笑容，家人一起動手採收，收穫的不只是果實還有幸福！"
select select "獎金獵人網站"
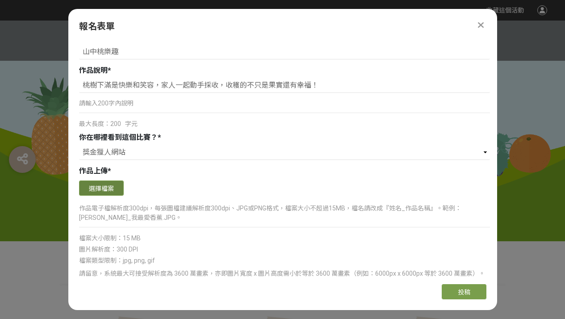
click at [90, 186] on button "選擇檔案" at bounding box center [101, 187] width 45 height 15
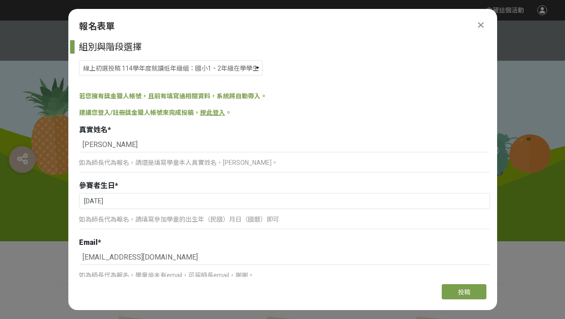
select select "185293:185537"
select select "獎金獵人網站"
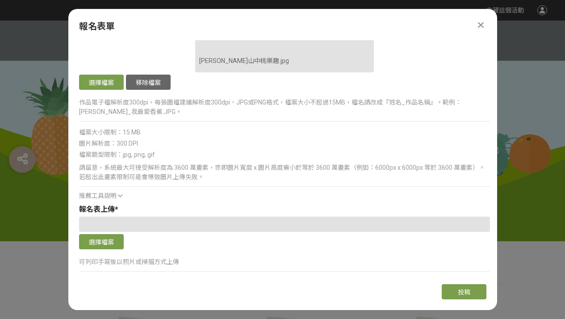
scroll to position [899, 0]
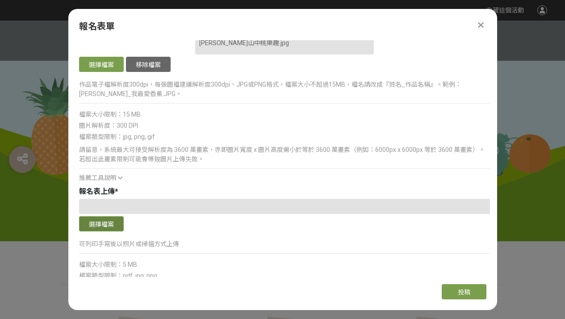
click at [117, 219] on button "選擇檔案" at bounding box center [101, 223] width 45 height 15
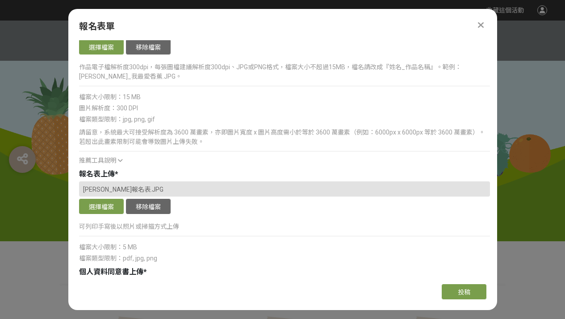
scroll to position [949, 0]
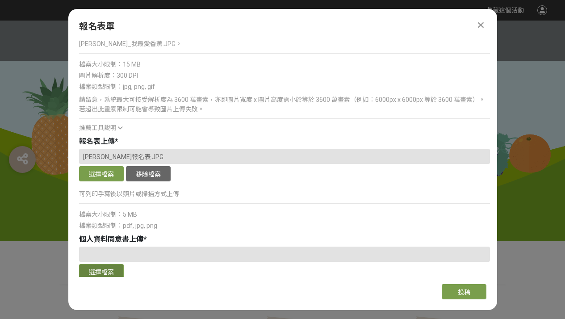
click at [100, 268] on button "選擇檔案" at bounding box center [101, 271] width 45 height 15
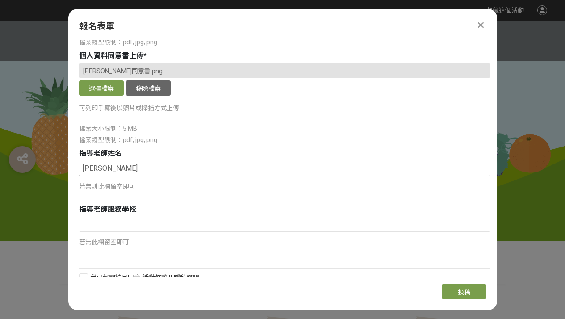
scroll to position [1145, 0]
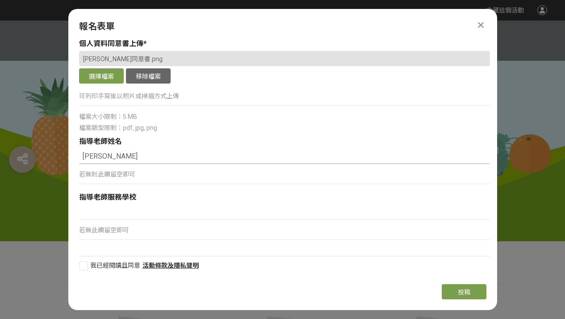
type input "[PERSON_NAME]"
click at [84, 266] on div at bounding box center [83, 265] width 9 height 9
checkbox input "true"
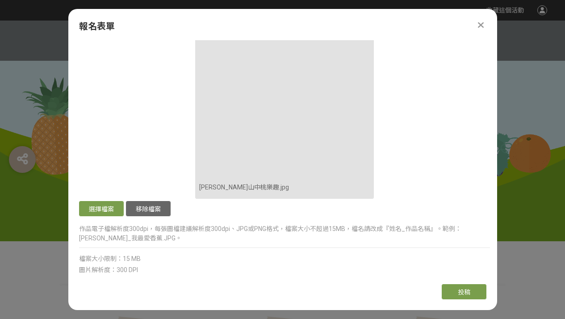
scroll to position [736, 0]
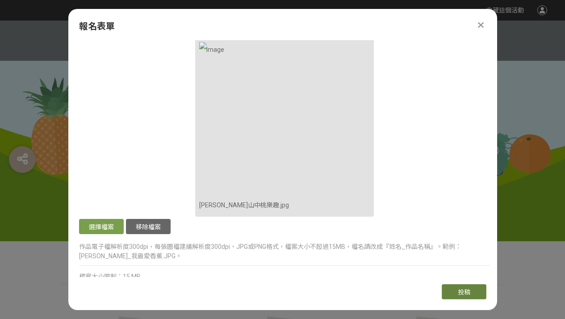
click at [443, 289] on button "投稿" at bounding box center [464, 291] width 45 height 15
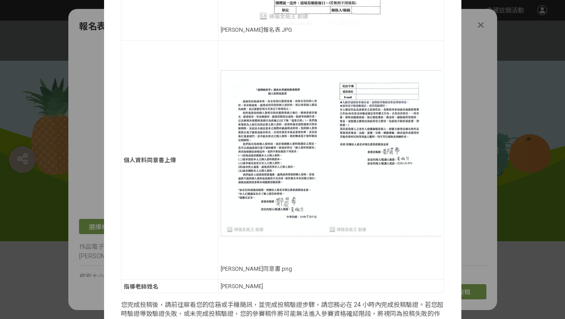
scroll to position [715, 0]
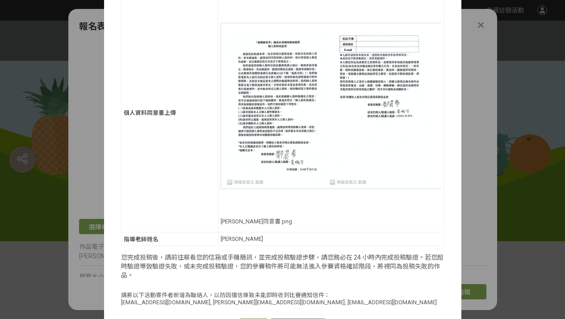
click at [253, 318] on button "確認送出" at bounding box center [254, 324] width 28 height 13
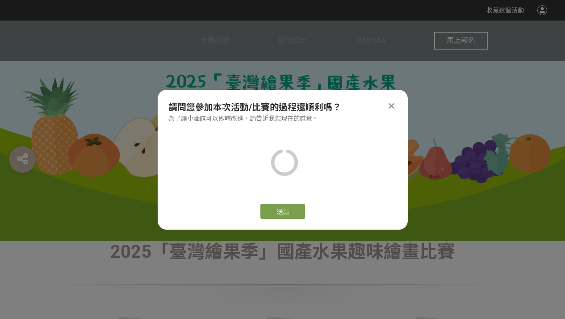
click at [394, 106] on icon at bounding box center [392, 105] width 6 height 9
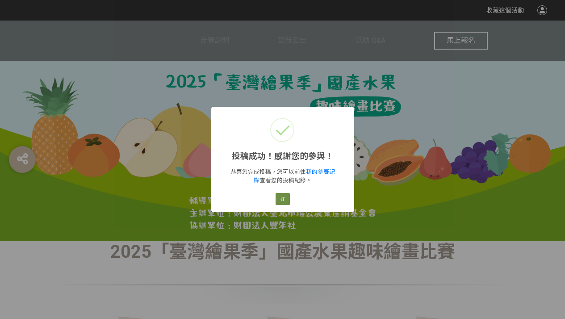
click at [281, 203] on button "好" at bounding box center [283, 199] width 14 height 13
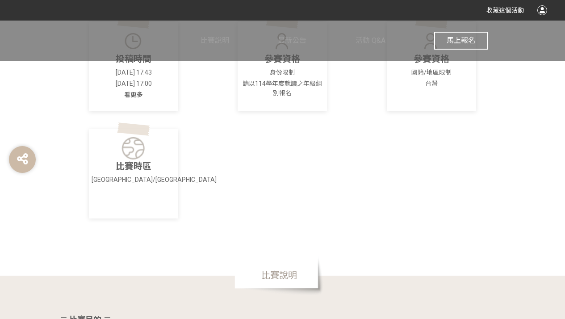
scroll to position [0, 0]
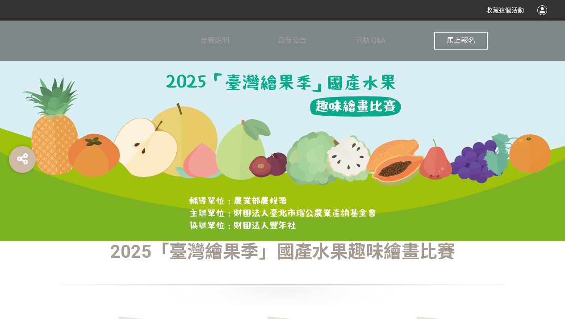
click at [453, 34] on button "馬上報名" at bounding box center [461, 41] width 54 height 18
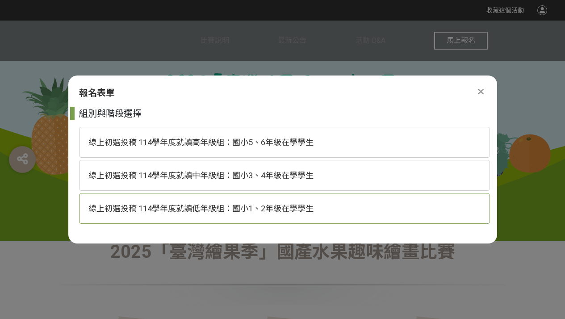
click at [279, 209] on span "線上初選投稿 114學年度就讀低年級組：國小1、2年級在學學生" at bounding box center [200, 208] width 225 height 9
select select "185293:185537"
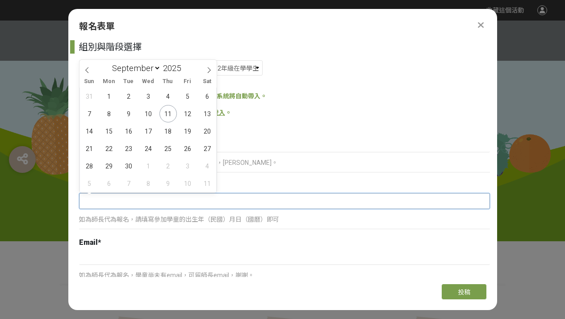
click at [157, 205] on input "text" at bounding box center [285, 200] width 410 height 15
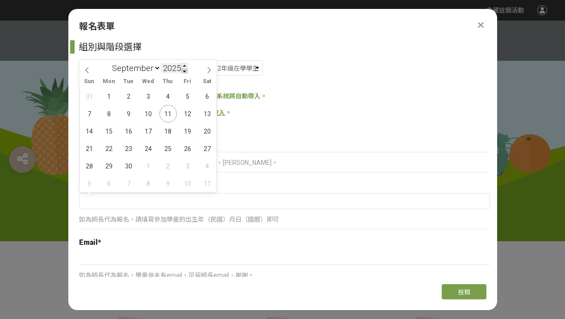
click at [188, 71] on span at bounding box center [184, 70] width 6 height 5
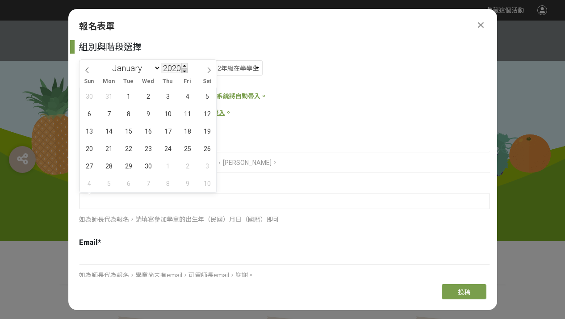
click at [188, 71] on span at bounding box center [184, 70] width 6 height 5
type input "2018"
select select "1"
click at [134, 130] on span "13" at bounding box center [128, 130] width 17 height 17
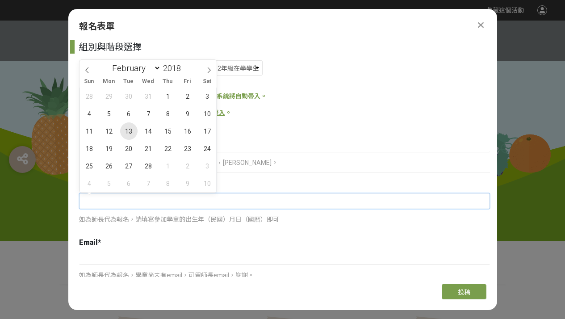
type input "2018-02-13"
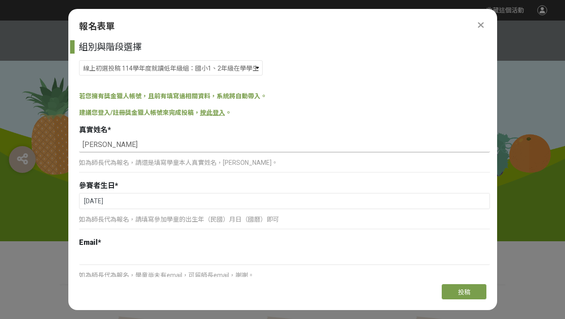
click at [132, 142] on input "陳思淇" at bounding box center [284, 144] width 411 height 15
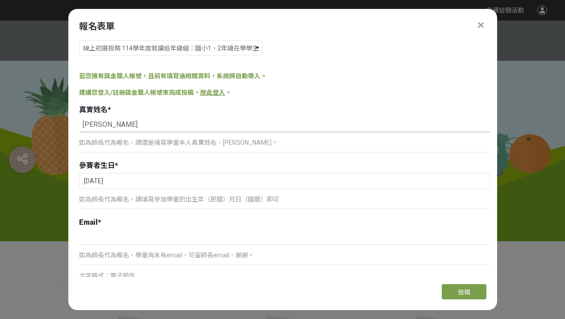
scroll to position [22, 0]
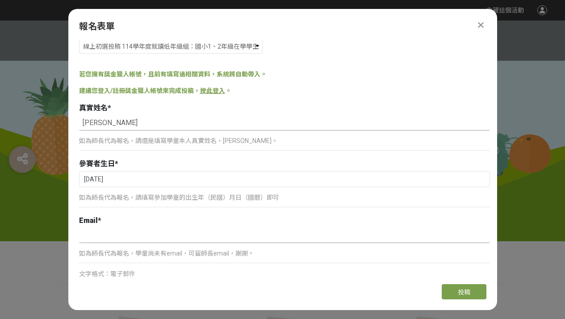
type input "陳思淇"
type input "ㄣ"
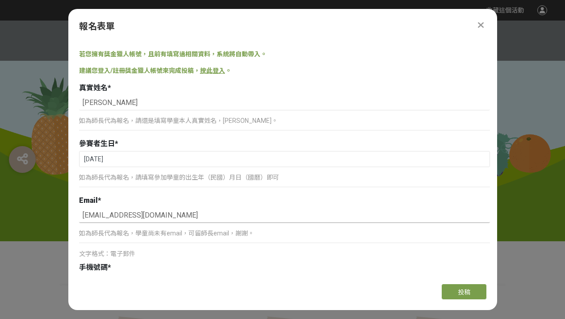
scroll to position [119, 0]
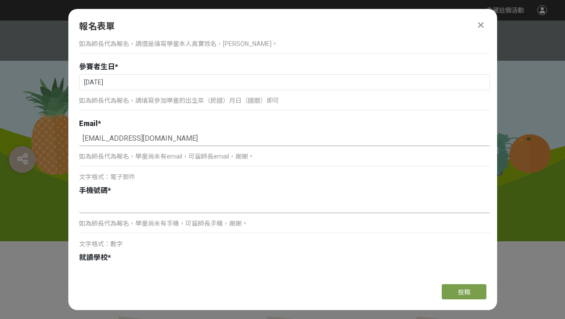
type input "pudding19950729@gmail.com"
type input "ㄚ"
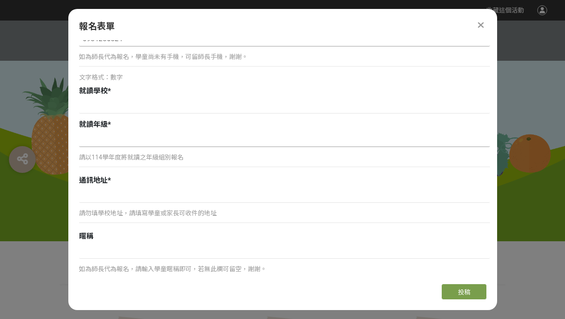
type input "0981285821"
click at [124, 143] on input at bounding box center [284, 139] width 411 height 15
click at [113, 61] on p "如為師長代為報名，學童尚未有手機，可留師長手機，謝謝。" at bounding box center [284, 56] width 411 height 9
type input "v"
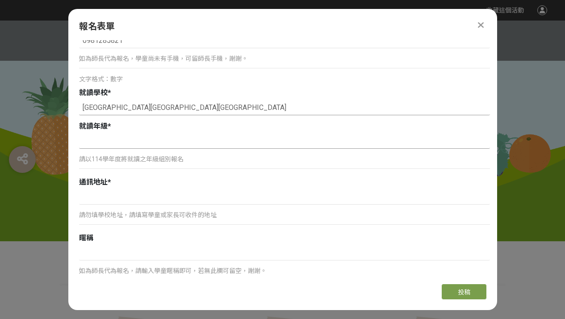
type input "新竹縣竹北市竹仁國小"
click at [184, 146] on input at bounding box center [284, 141] width 411 height 15
type input "二年級"
type input "ㄓ"
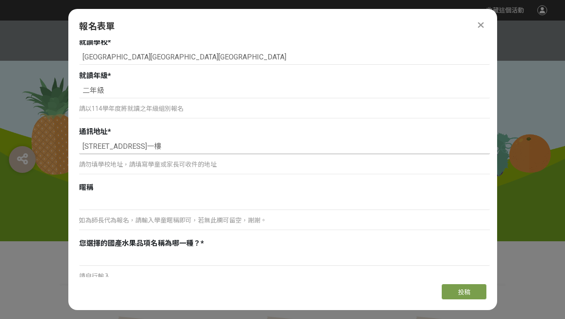
scroll to position [376, 0]
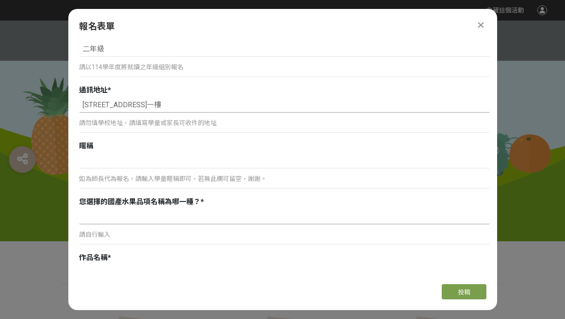
type input "新竹縣竹北市中正西路310號一樓"
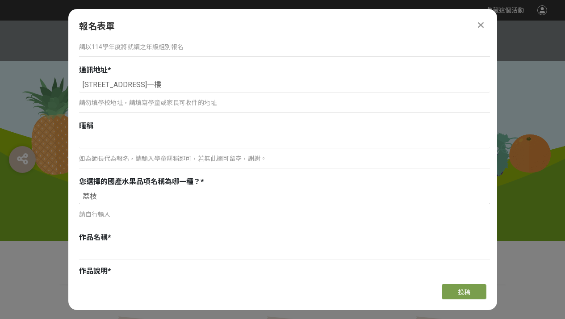
scroll to position [443, 0]
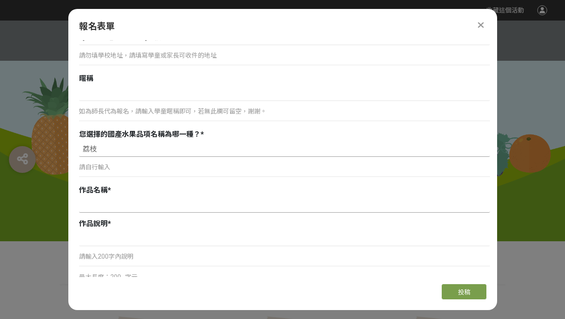
type input "荔枝"
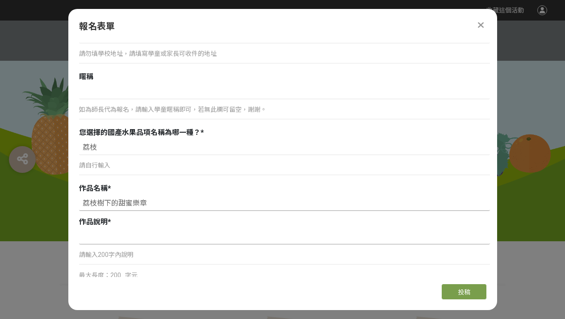
scroll to position [447, 0]
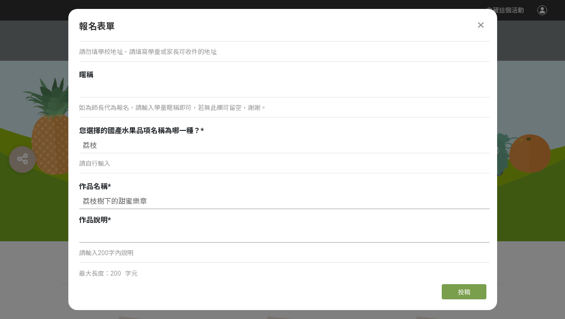
type input "荔枝樹下的甜蜜樂章"
click at [166, 234] on input at bounding box center [284, 234] width 411 height 15
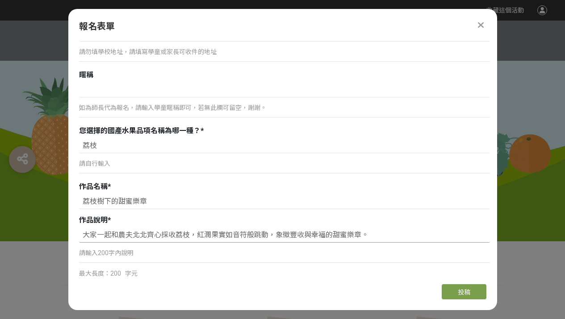
scroll to position [549, 0]
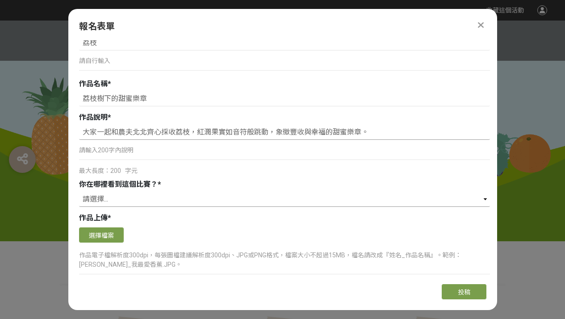
type input "大家一起和農夫北北齊心採收荔枝，紅潤果實如音符般跳動，象徵豐收與幸福的甜蜜樂章。"
select select "獎金獵人網站"
click at [111, 232] on button "選擇檔案" at bounding box center [101, 234] width 45 height 15
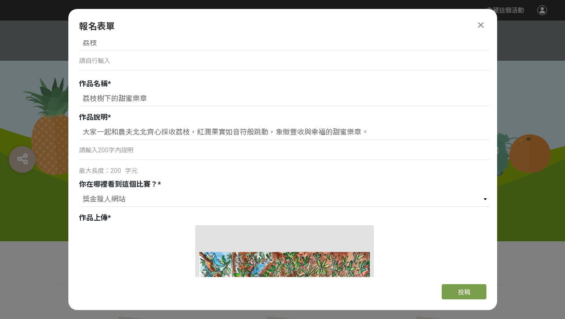
scroll to position [856, 0]
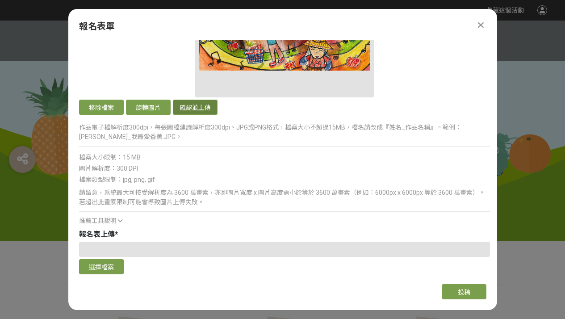
click at [180, 109] on button "確認並上傳" at bounding box center [195, 107] width 45 height 15
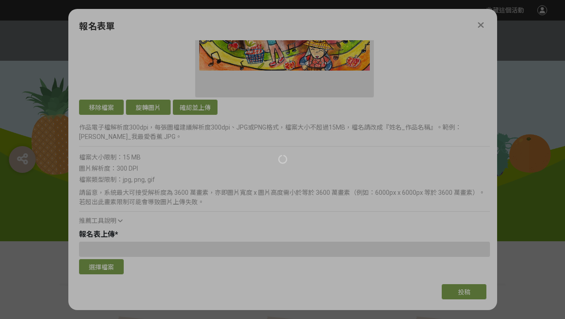
scroll to position [863, 0]
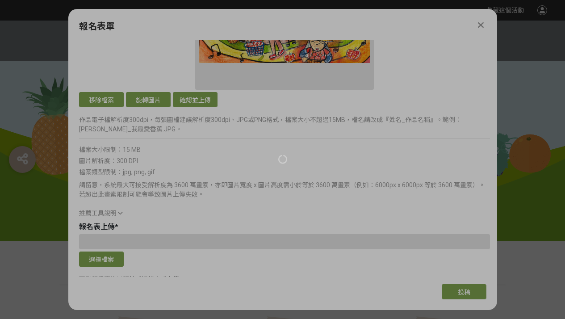
click at [186, 107] on div at bounding box center [282, 159] width 565 height 319
drag, startPoint x: 186, startPoint y: 107, endPoint x: 190, endPoint y: 99, distance: 8.6
click at [190, 99] on div at bounding box center [282, 159] width 565 height 319
click at [515, 1] on div at bounding box center [282, 159] width 565 height 319
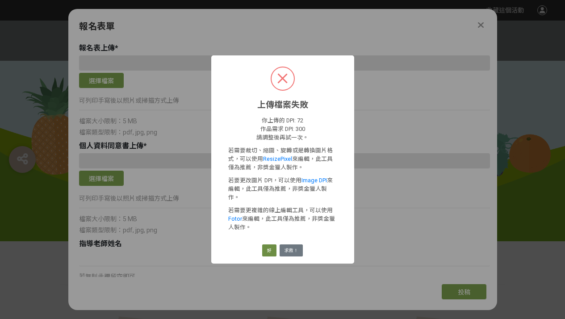
click at [272, 249] on button "好" at bounding box center [269, 250] width 14 height 13
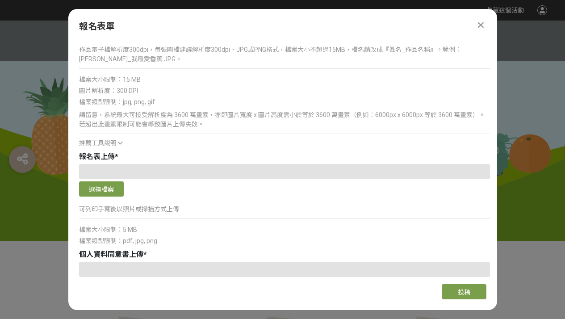
scroll to position [840, 0]
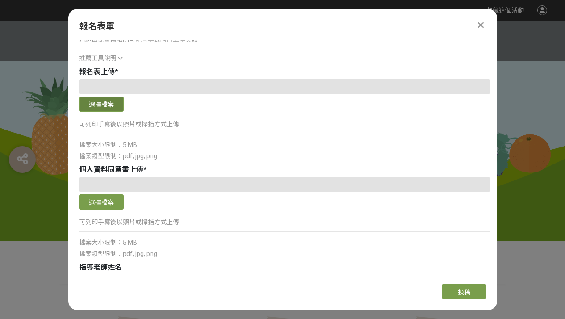
click at [108, 107] on button "選擇檔案" at bounding box center [101, 103] width 45 height 15
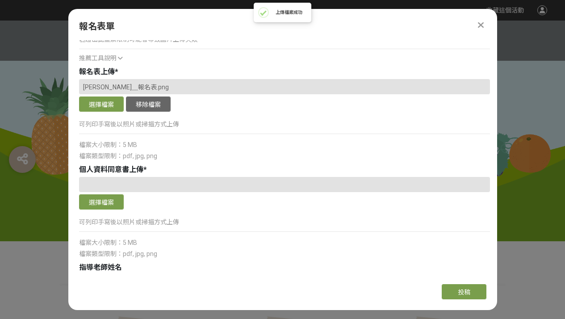
click at [100, 202] on button "選擇檔案" at bounding box center [101, 201] width 45 height 15
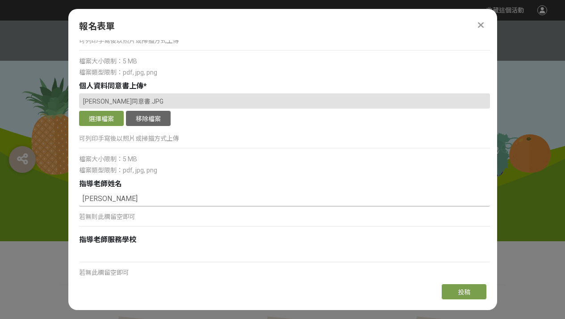
scroll to position [925, 0]
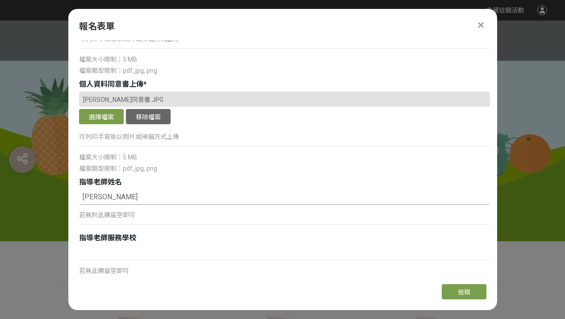
type input "[PERSON_NAME]"
click at [196, 244] on div "指導老師服務學校 若無此欄留空即可" at bounding box center [284, 259] width 411 height 52
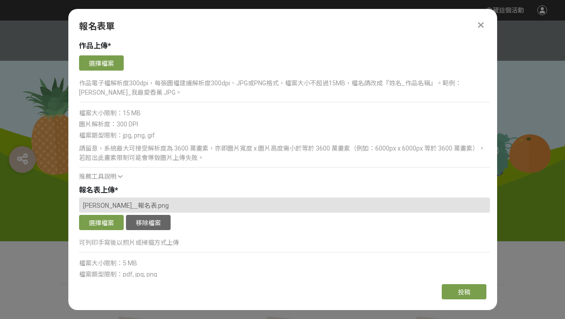
scroll to position [689, 0]
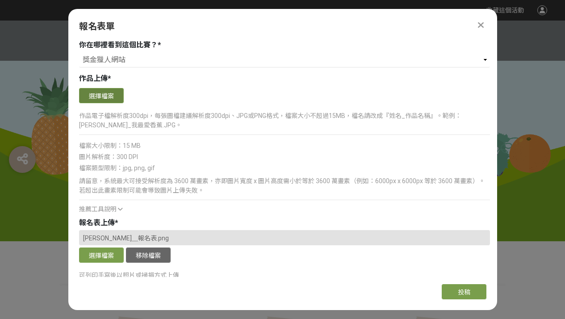
click at [108, 94] on button "選擇檔案" at bounding box center [101, 95] width 45 height 15
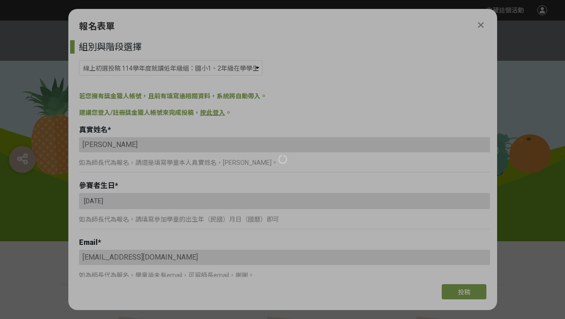
select select "185293:185537"
select select "獎金獵人網站"
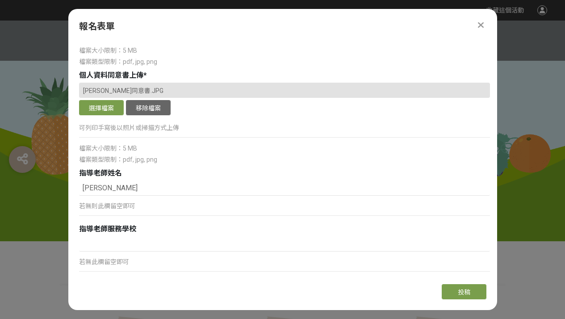
scroll to position [1145, 0]
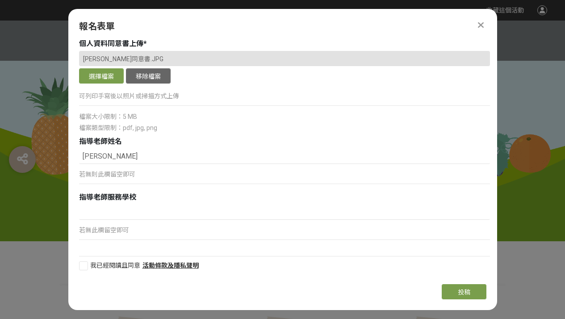
click at [83, 264] on div at bounding box center [83, 265] width 9 height 9
checkbox input "true"
click at [457, 293] on button "投稿" at bounding box center [464, 291] width 45 height 15
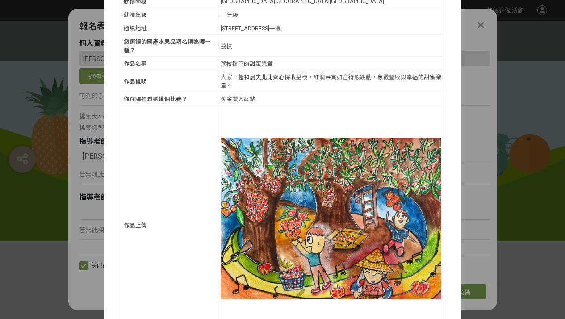
scroll to position [308, 0]
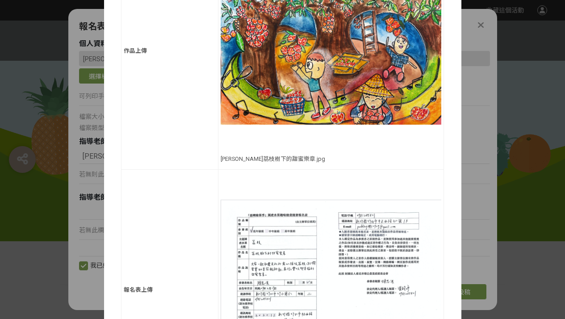
click at [291, 154] on p "[PERSON_NAME]荔枝樹下的甜蜜樂章.jpg" at bounding box center [331, 158] width 221 height 8
click at [297, 154] on p "[PERSON_NAME]荔枝樹下的甜蜜樂章.jpg" at bounding box center [331, 158] width 221 height 8
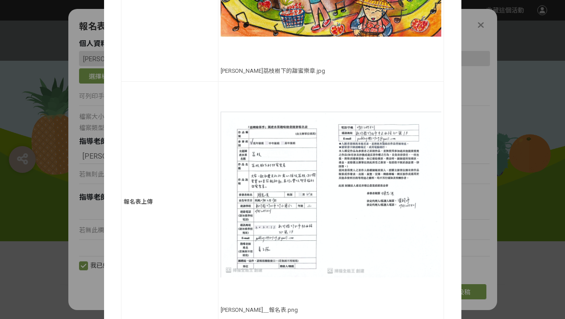
scroll to position [720, 0]
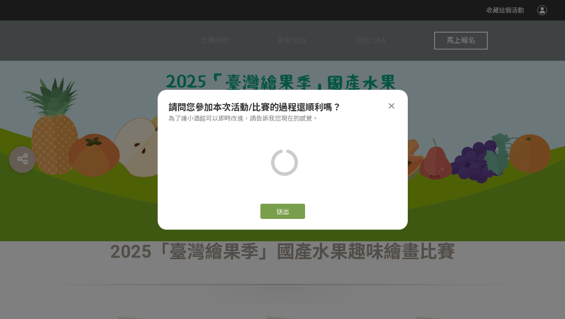
click at [394, 101] on icon at bounding box center [392, 105] width 6 height 9
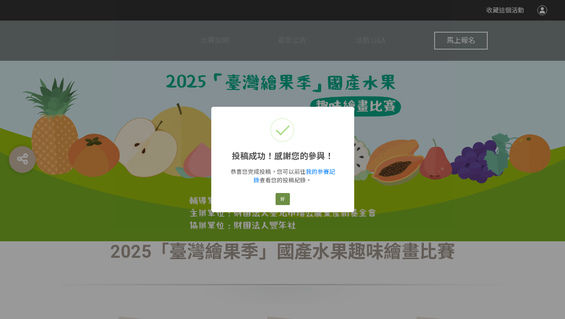
click at [286, 198] on button "好" at bounding box center [283, 199] width 14 height 13
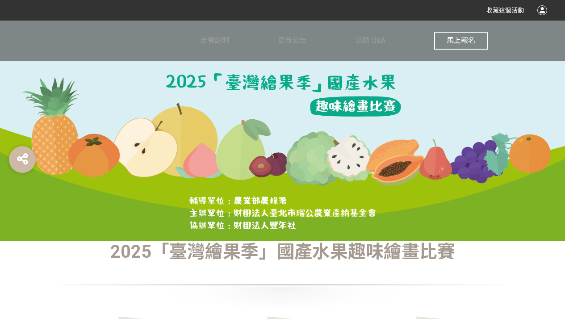
click at [454, 38] on span "馬上報名" at bounding box center [461, 40] width 29 height 8
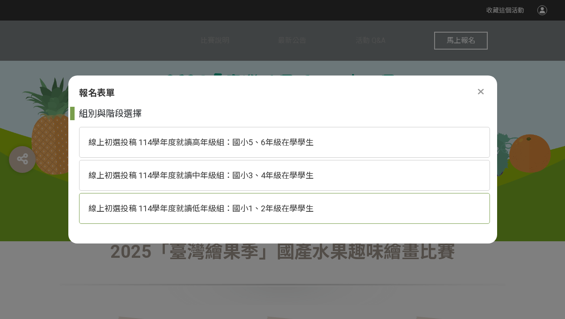
click at [169, 206] on span "線上初選投稿 114學年度就讀低年級組：國小1、2年級在學學生" at bounding box center [200, 208] width 225 height 9
select select "185293:185537"
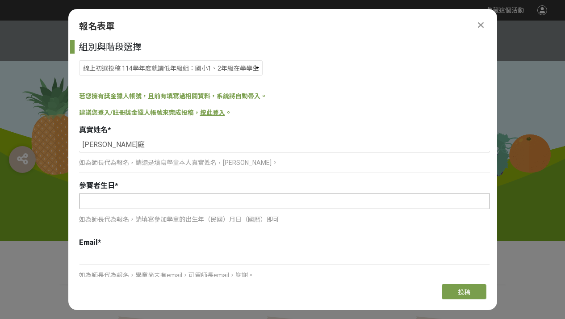
type input "[PERSON_NAME]庭"
click at [160, 197] on input "text" at bounding box center [285, 200] width 410 height 15
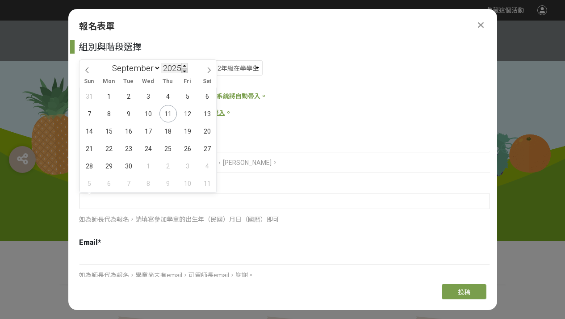
click at [185, 70] on span at bounding box center [184, 70] width 6 height 5
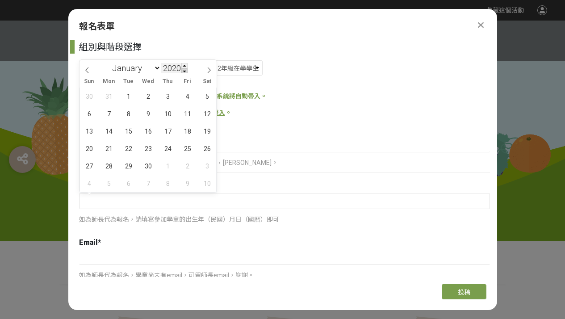
click at [185, 70] on span at bounding box center [184, 70] width 6 height 5
click at [176, 70] on input "2018" at bounding box center [174, 68] width 27 height 10
click at [185, 66] on span at bounding box center [184, 65] width 6 height 5
type input "2019"
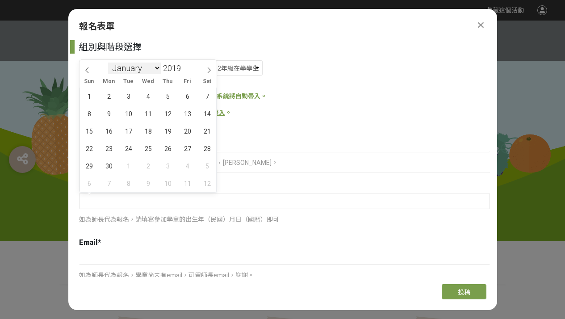
select select "4"
click at [94, 165] on span "26" at bounding box center [89, 165] width 17 height 17
type input "[DATE]"
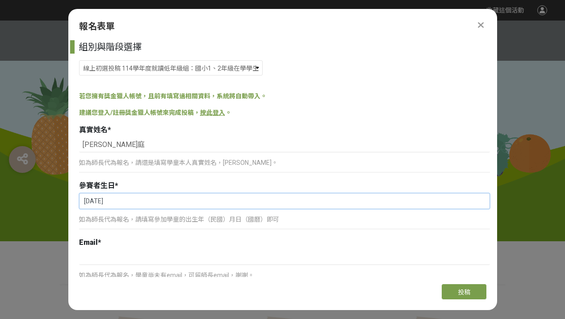
scroll to position [41, 0]
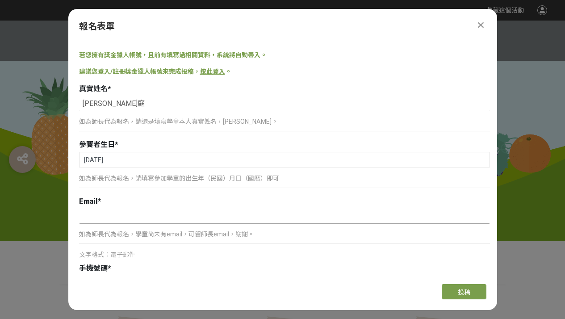
type input "ㄑ"
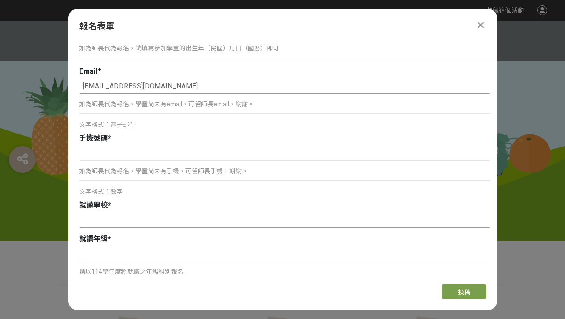
scroll to position [290, 0]
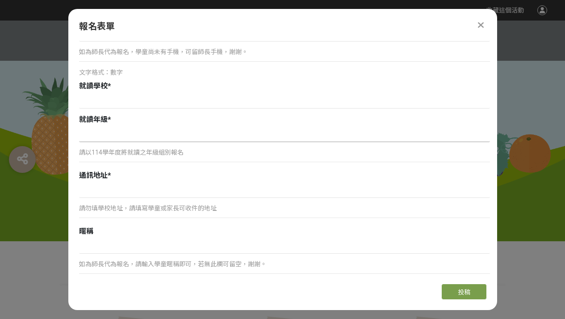
type input "[EMAIL_ADDRESS][DOMAIN_NAME]"
click at [128, 140] on input at bounding box center [284, 134] width 411 height 15
type input "v"
type input "[GEOGRAPHIC_DATA][GEOGRAPHIC_DATA]小"
click at [126, 146] on div "請以114學年度將就讀之年級組別報名" at bounding box center [284, 156] width 411 height 21
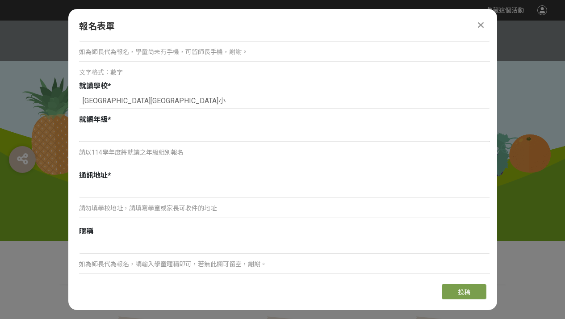
click at [126, 138] on input at bounding box center [284, 134] width 411 height 15
type input "一年級"
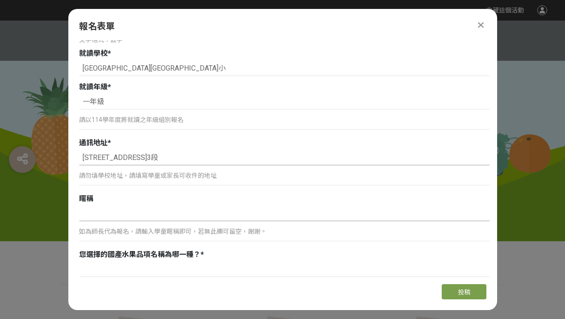
scroll to position [385, 0]
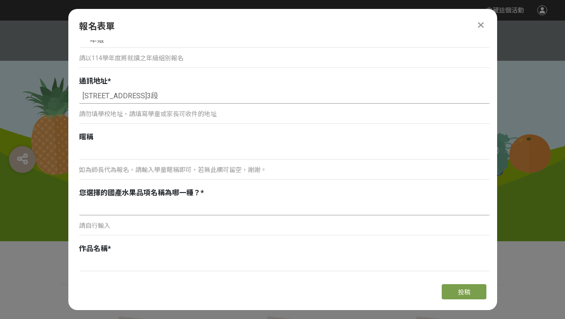
type input "[STREET_ADDRESS]3段"
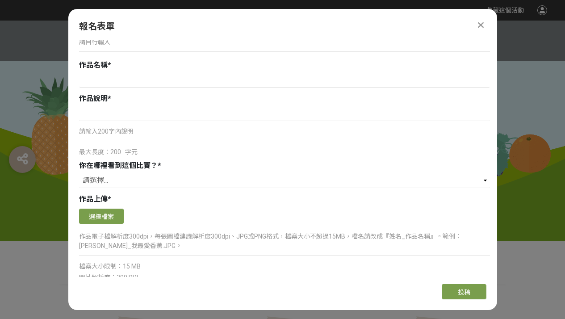
scroll to position [540, 0]
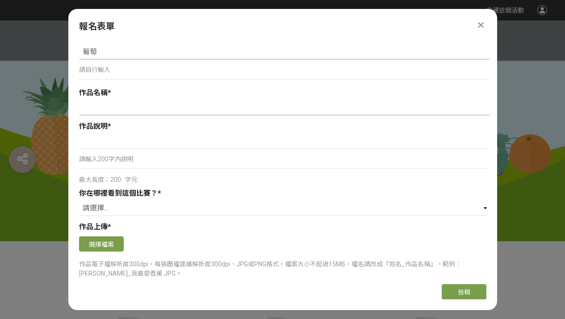
type input "葡萄"
type input "繽紛水果樂園"
click at [140, 134] on input at bounding box center [284, 141] width 411 height 15
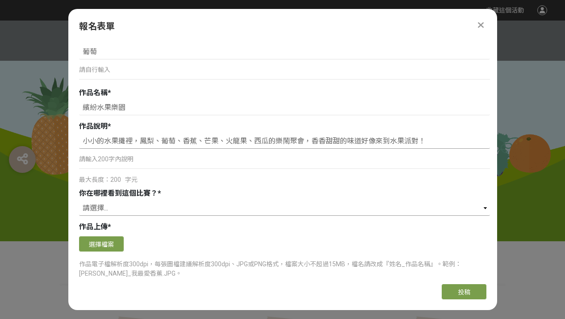
type input "小小的水果攤裡，鳳梨、葡萄、香蕉、芒果、火龍果、西瓜的樂鬧聚會，香香甜甜的味道好像來到水果派對！"
select select "獎金獵人網站"
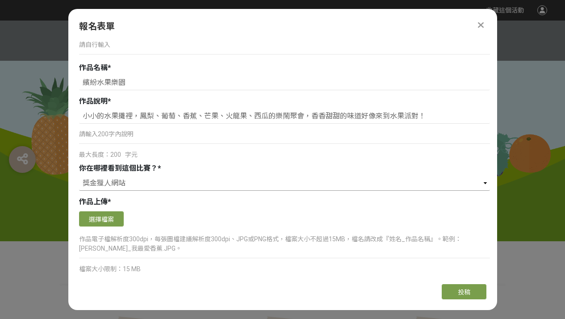
scroll to position [607, 0]
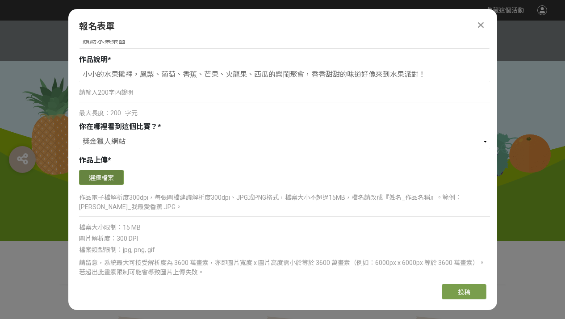
click at [108, 172] on button "選擇檔案" at bounding box center [101, 177] width 45 height 15
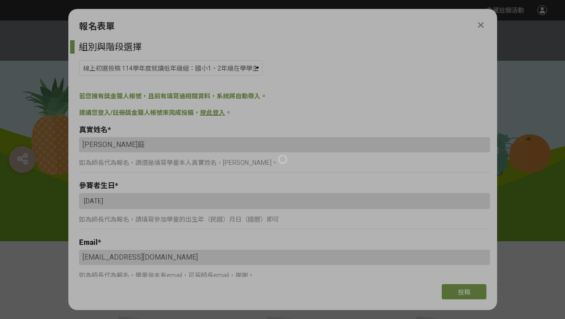
select select "185293:185537"
select select "獎金獵人網站"
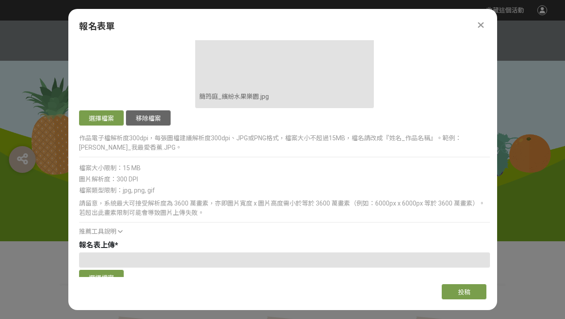
scroll to position [872, 0]
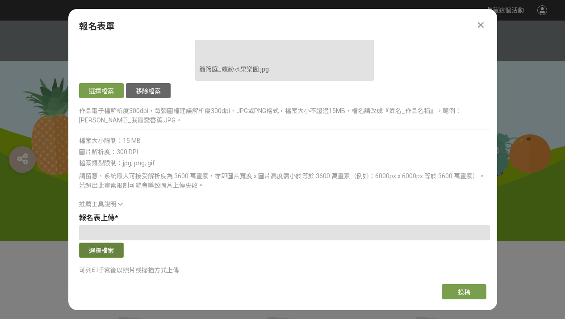
click at [93, 245] on button "選擇檔案" at bounding box center [101, 250] width 45 height 15
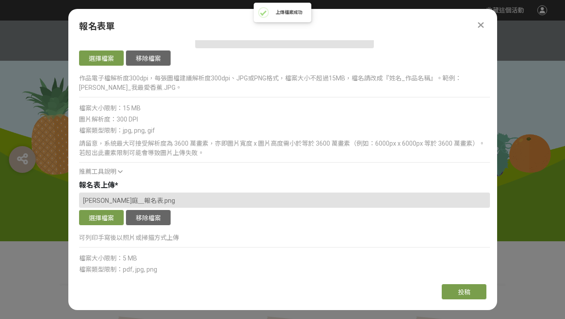
scroll to position [992, 0]
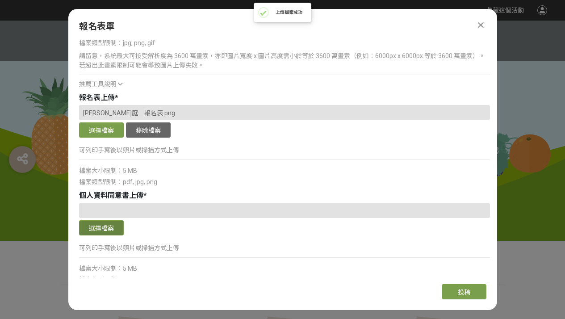
click at [97, 229] on button "選擇檔案" at bounding box center [101, 227] width 45 height 15
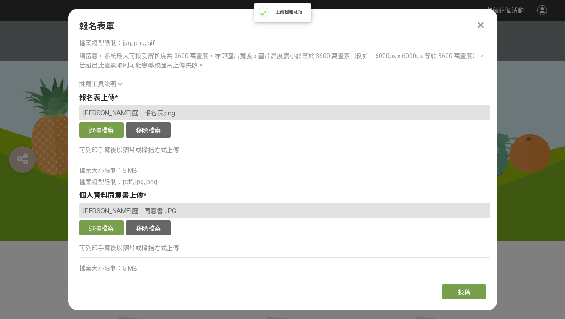
scroll to position [1145, 0]
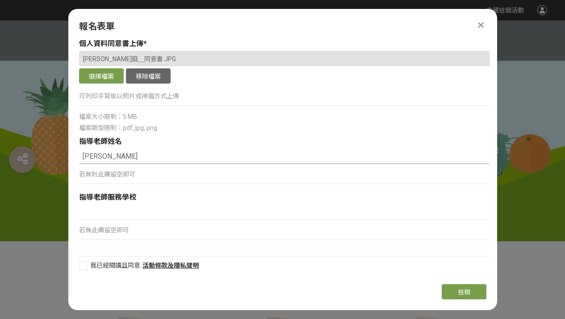
type input "[PERSON_NAME]"
click at [78, 267] on div "組別與階段選擇 線上初選投稿 114學年度就讀高年級組：國小5、6年級在學學生 線上初選投稿 114學年度就讀中年級組：國小3、4年級在學學生 線上初選投稿 …" at bounding box center [282, 158] width 429 height 237
click at [80, 265] on div at bounding box center [83, 265] width 9 height 9
checkbox input "true"
click at [448, 290] on button "投稿" at bounding box center [464, 291] width 45 height 15
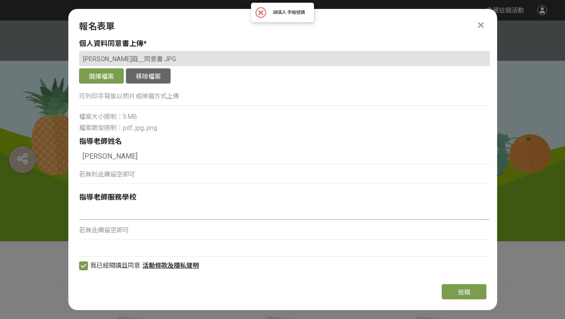
click at [411, 218] on input at bounding box center [284, 212] width 411 height 15
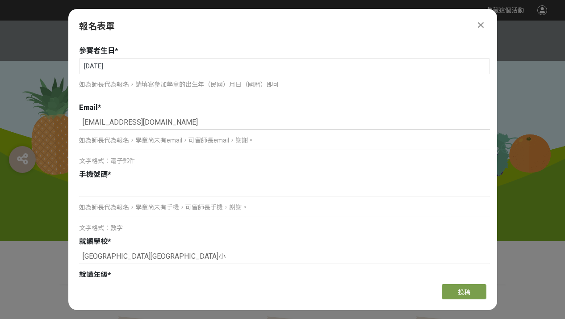
scroll to position [124, 0]
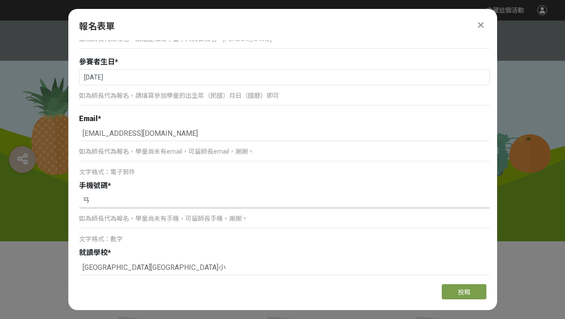
type input "ㄞ"
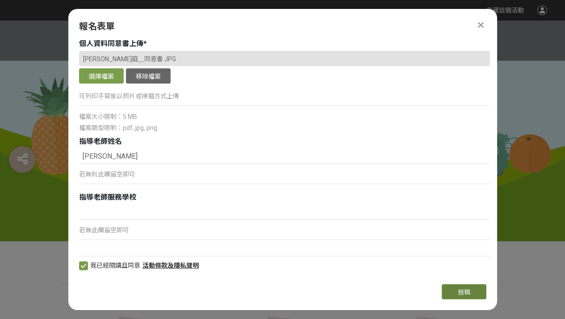
type input "0956070578"
click at [469, 292] on span "投稿" at bounding box center [464, 292] width 13 height 7
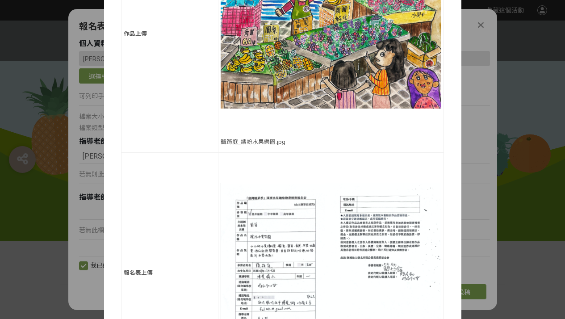
scroll to position [725, 0]
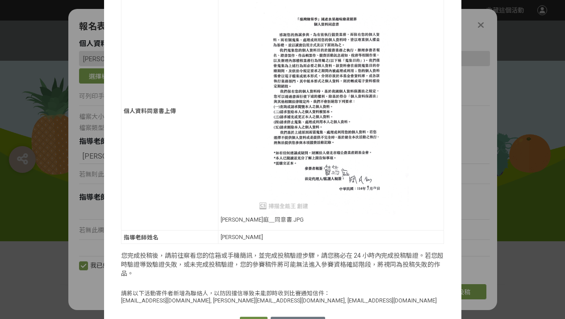
click at [241, 317] on button "確認送出" at bounding box center [254, 323] width 28 height 13
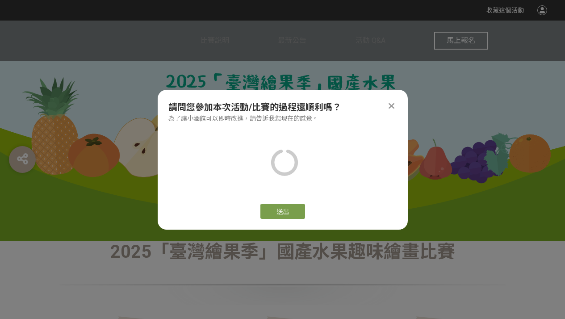
click at [385, 104] on div "請問您參加本次活動/比賽的過程還順利嗎？" at bounding box center [282, 106] width 229 height 13
click at [391, 103] on icon at bounding box center [392, 105] width 6 height 9
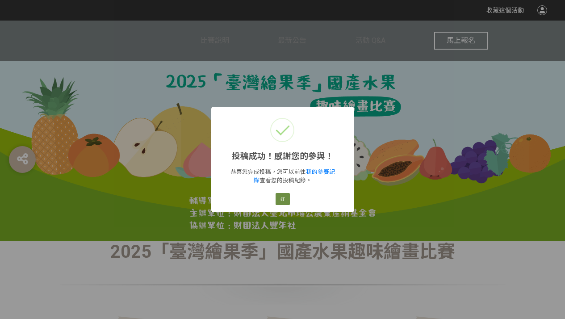
click at [277, 197] on button "好" at bounding box center [283, 199] width 14 height 13
